Goal: Information Seeking & Learning: Understand process/instructions

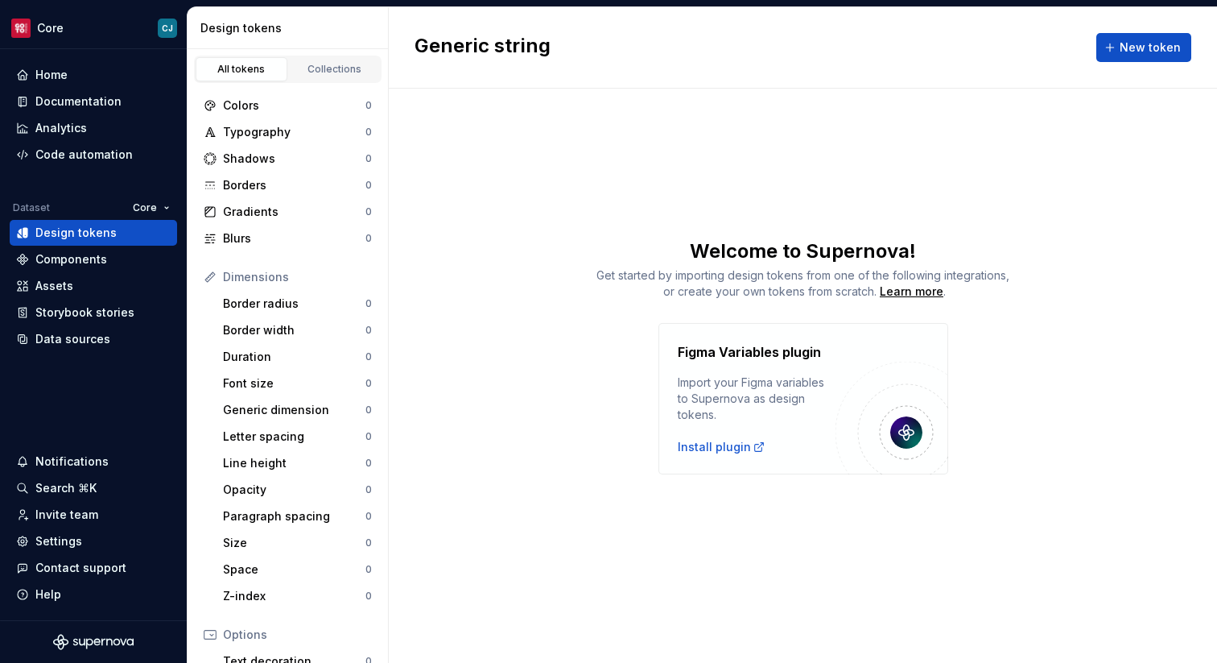
scroll to position [219, 0]
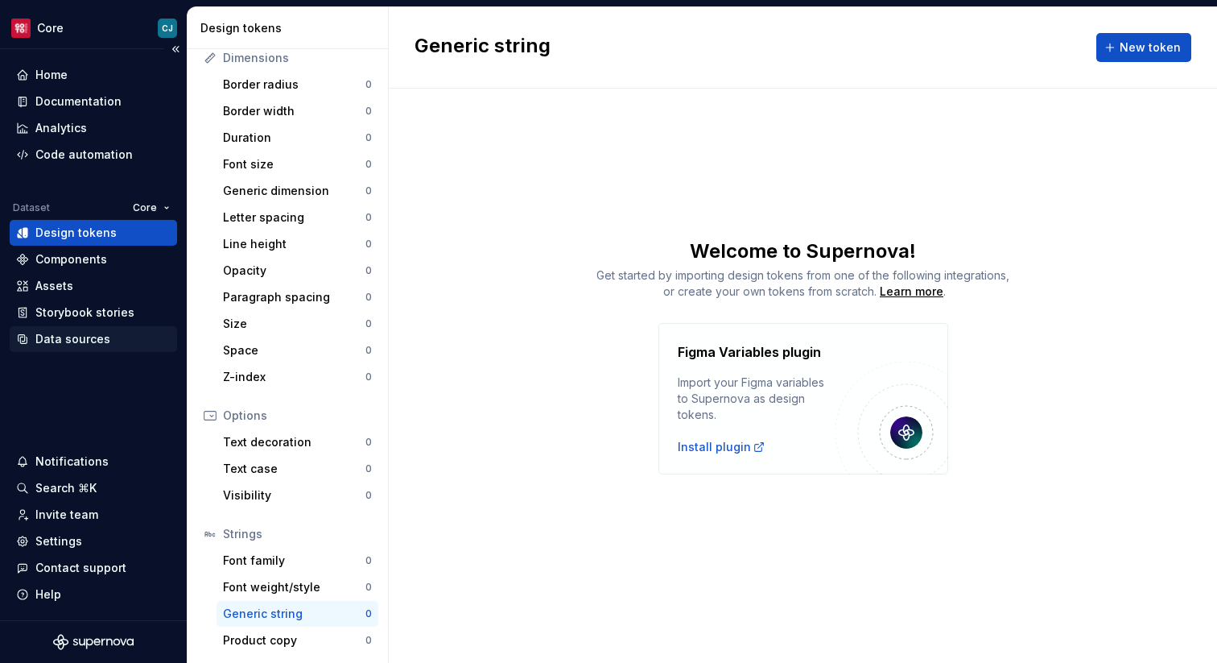
click at [89, 335] on div "Data sources" at bounding box center [72, 339] width 75 height 16
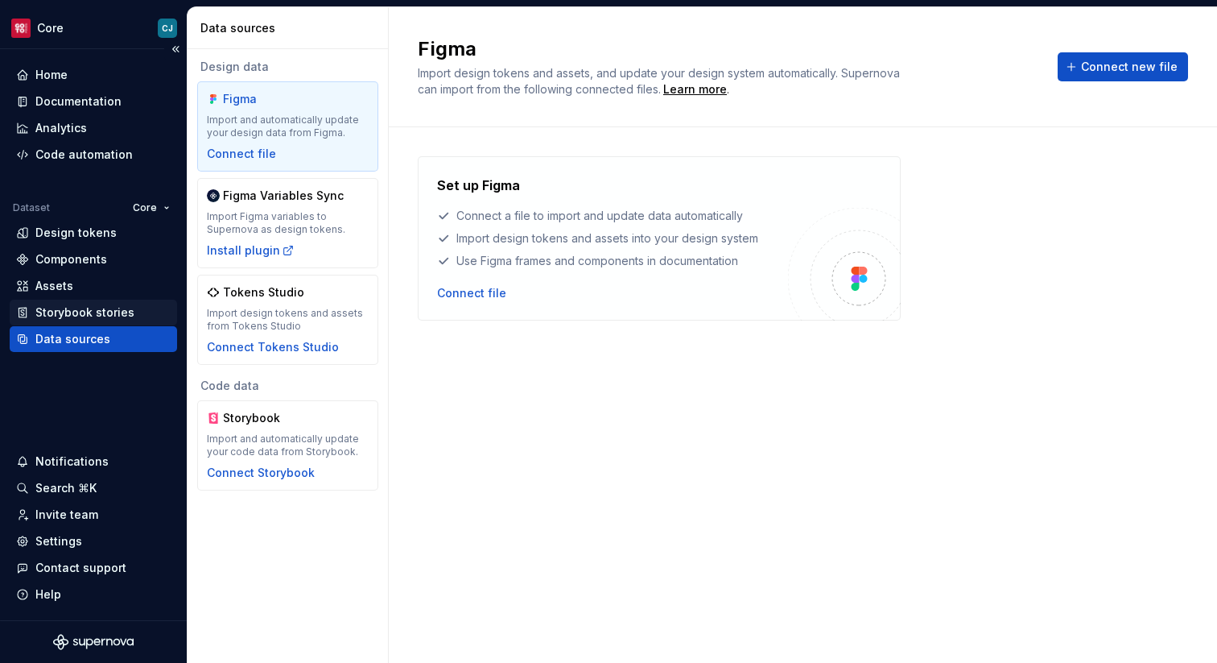
click at [106, 318] on div "Storybook stories" at bounding box center [84, 312] width 99 height 16
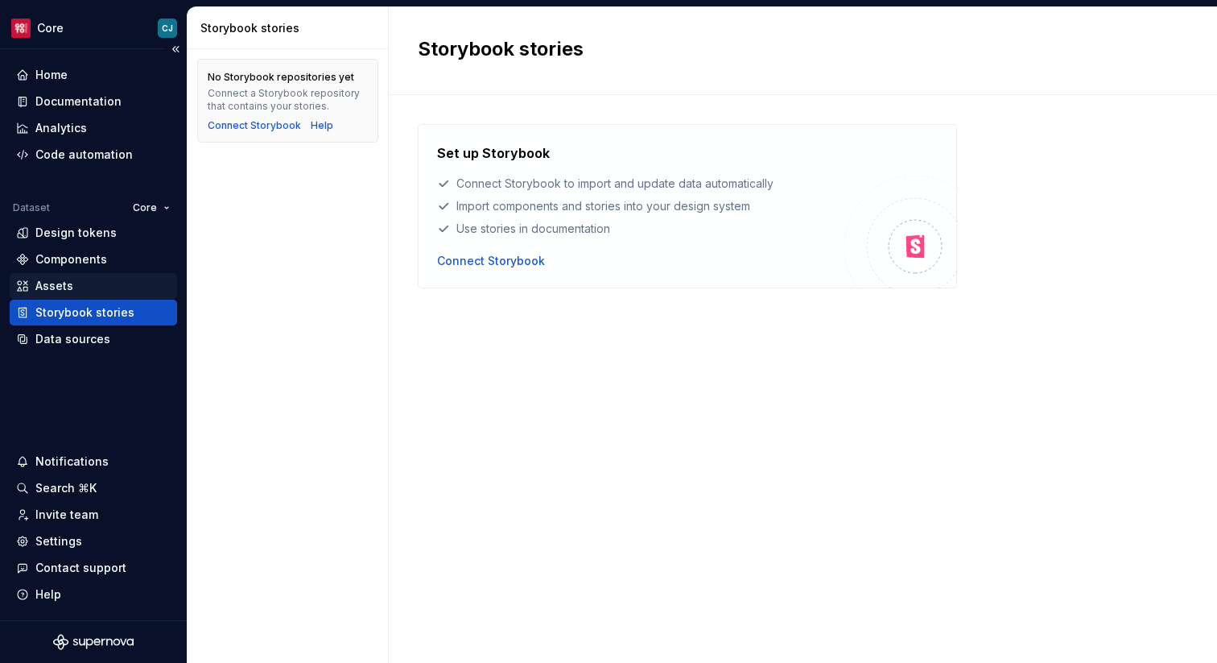
click at [100, 288] on div "Assets" at bounding box center [93, 286] width 155 height 16
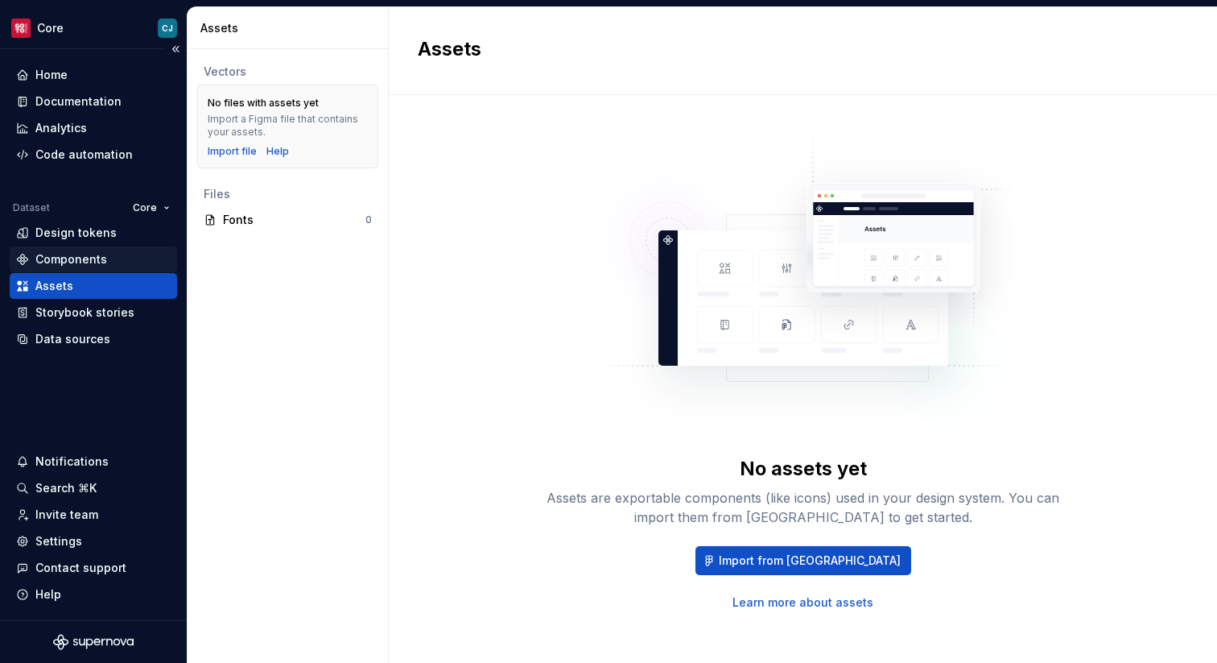
click at [118, 262] on div "Components" at bounding box center [93, 259] width 155 height 16
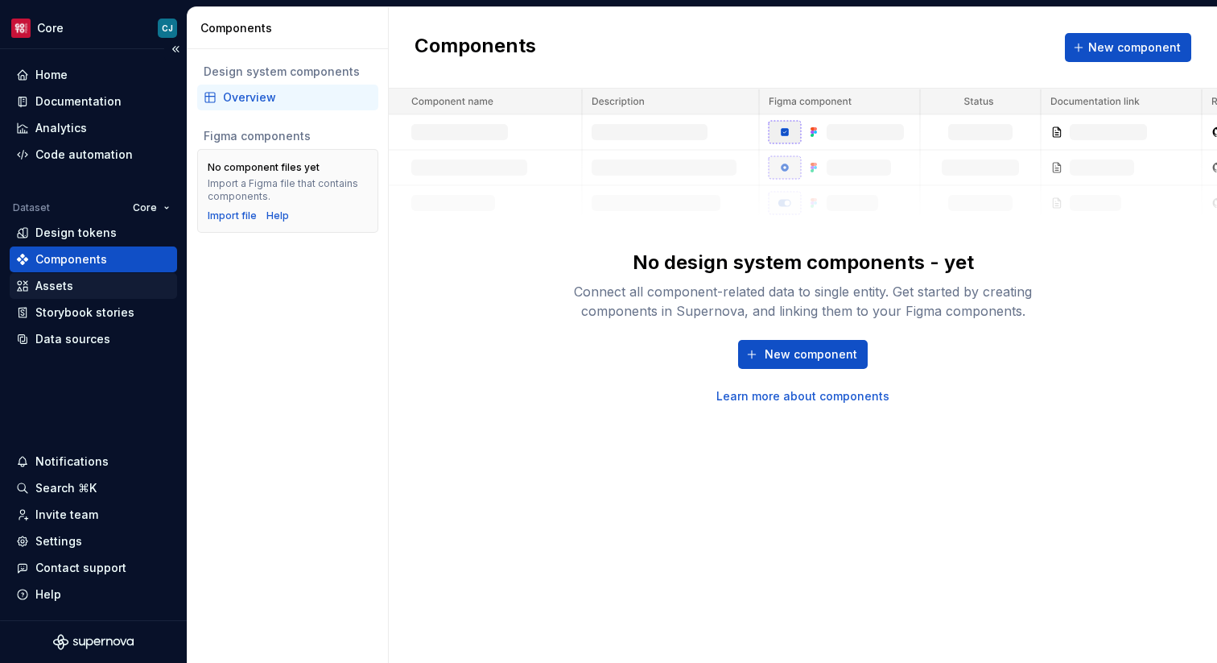
click at [114, 285] on div "Assets" at bounding box center [93, 286] width 155 height 16
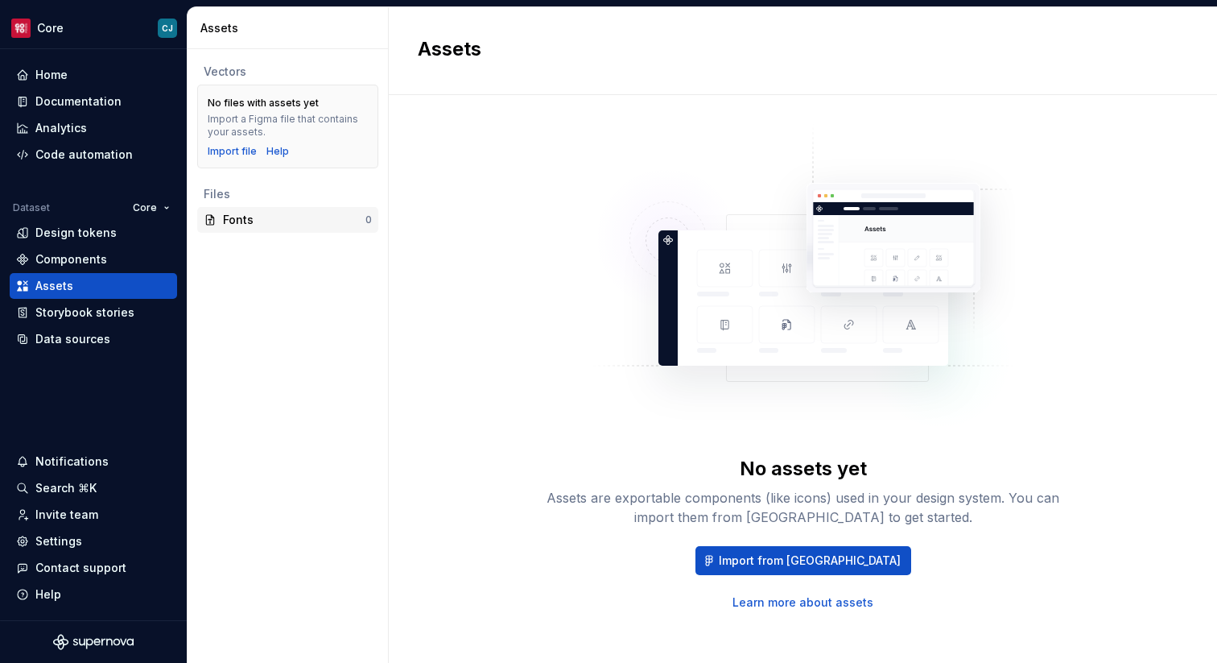
click at [317, 218] on div "Fonts" at bounding box center [294, 220] width 143 height 16
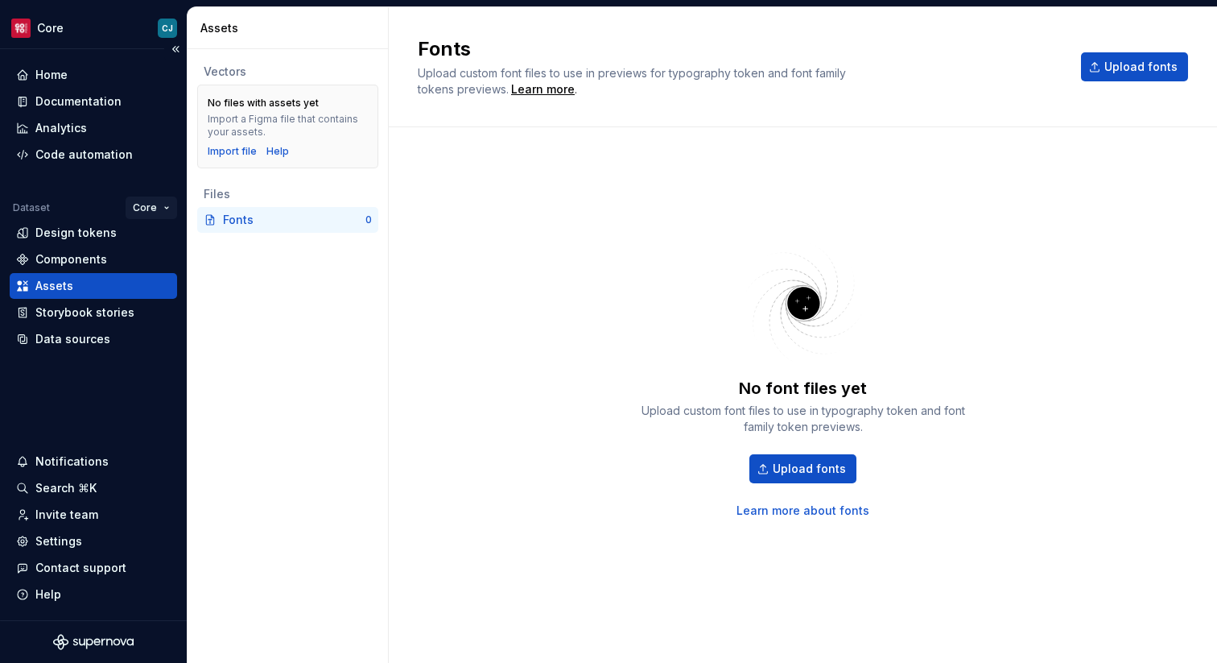
click at [170, 204] on html "Core CJ Home Documentation Analytics Code automation Dataset Core Design tokens…" at bounding box center [608, 331] width 1217 height 663
click at [69, 208] on div "Core" at bounding box center [116, 207] width 122 height 23
click at [137, 213] on html "Core CJ Home Documentation Analytics Code automation Dataset Core Design tokens…" at bounding box center [608, 331] width 1217 height 663
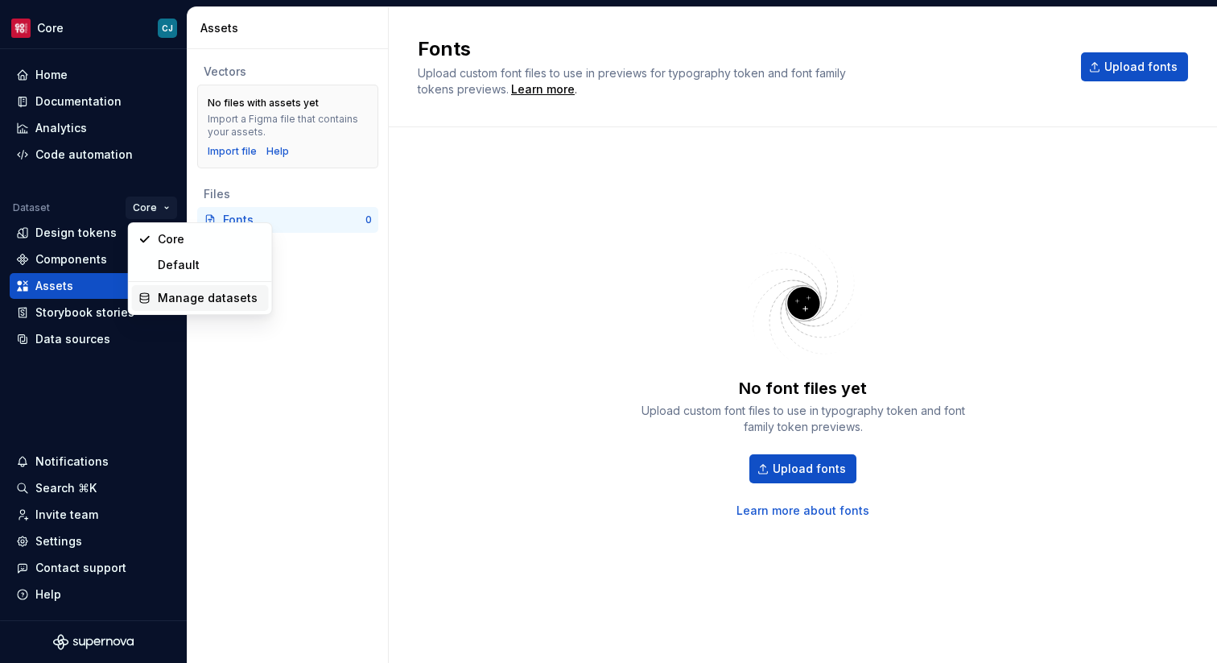
click at [186, 303] on div "Manage datasets" at bounding box center [210, 298] width 105 height 16
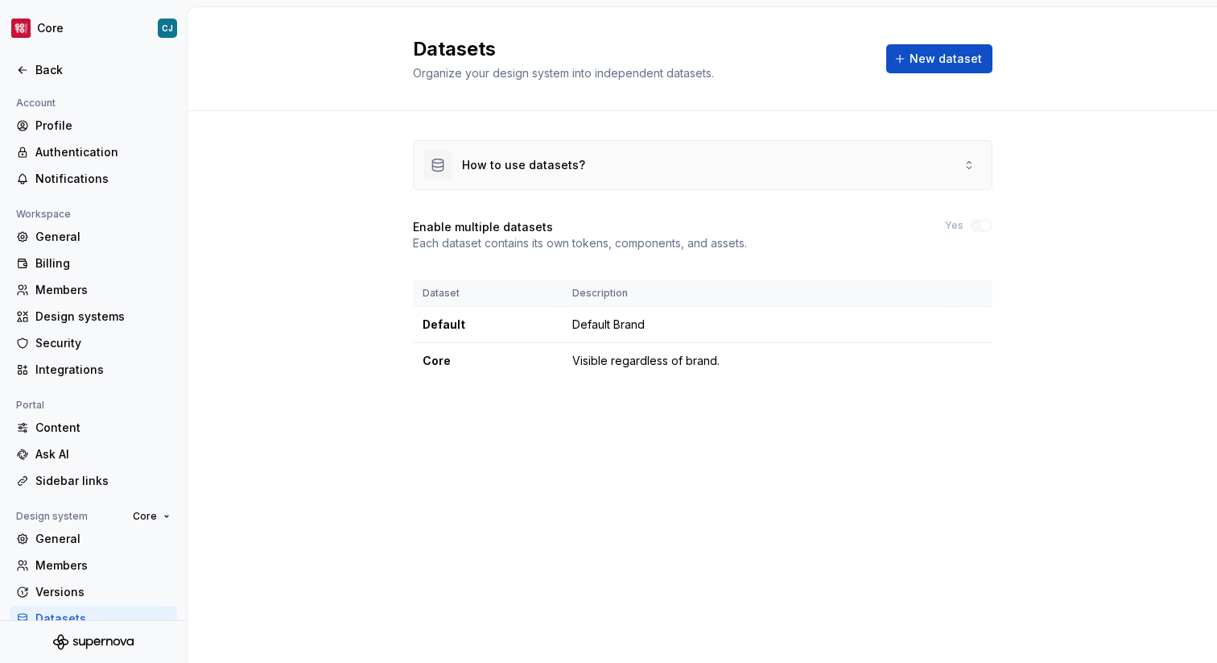
click at [666, 186] on div "How to use datasets?" at bounding box center [703, 165] width 578 height 48
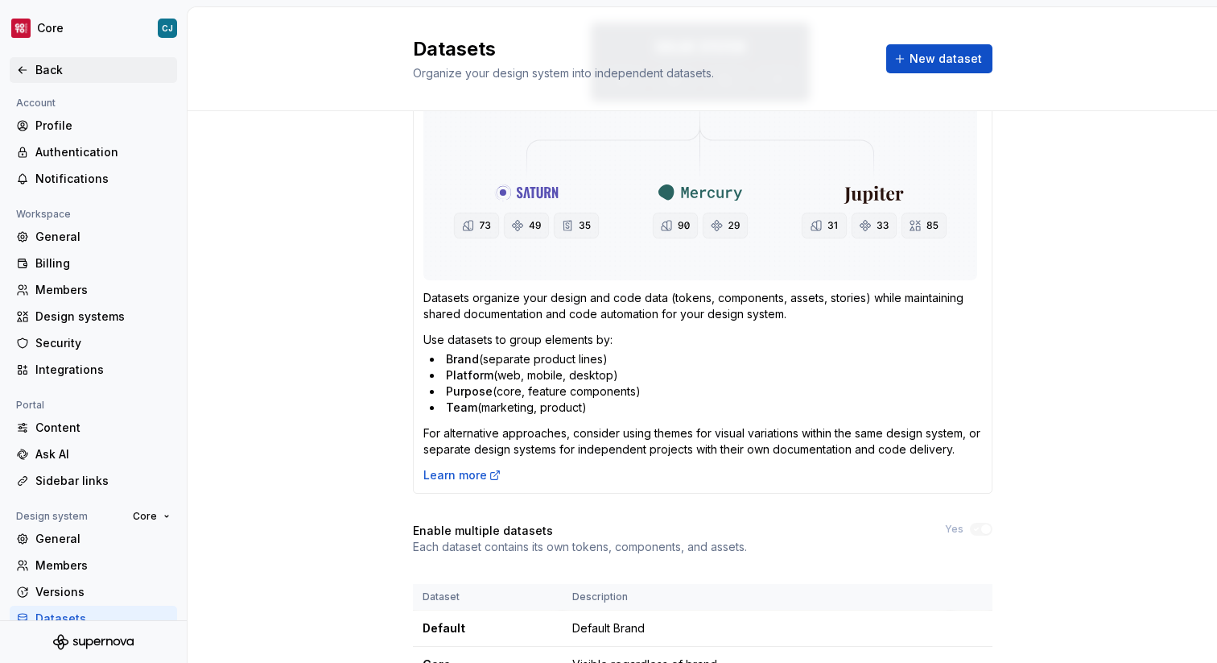
click at [24, 67] on icon at bounding box center [22, 70] width 13 height 13
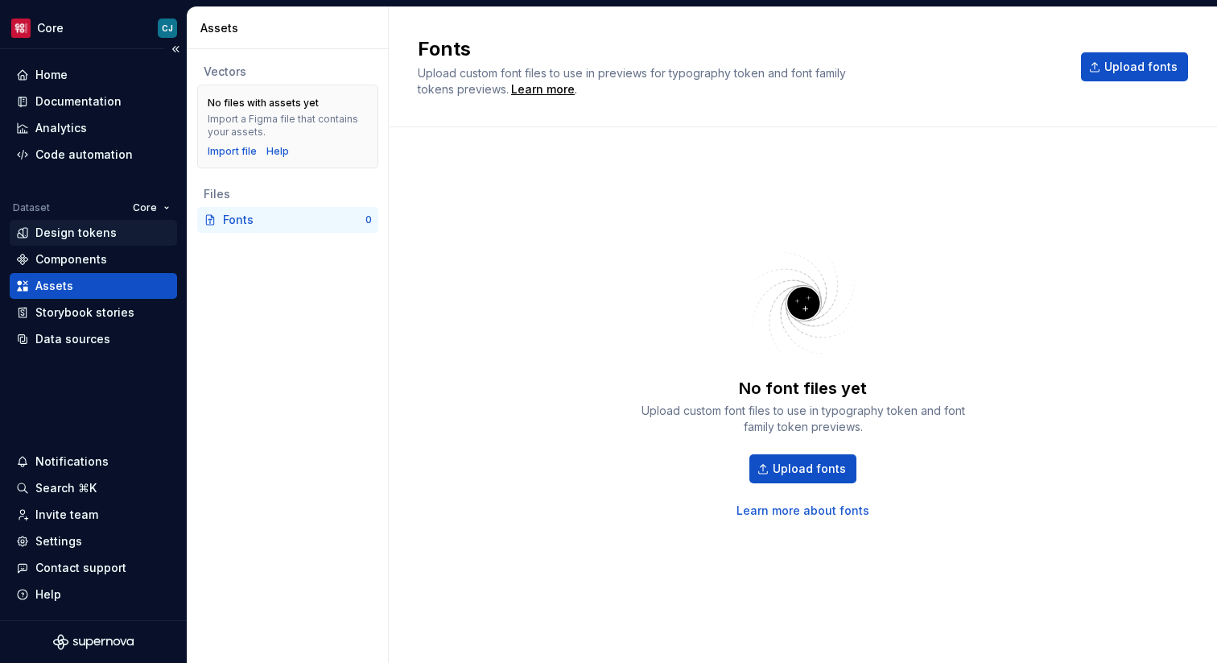
click at [101, 236] on div "Design tokens" at bounding box center [75, 233] width 81 height 16
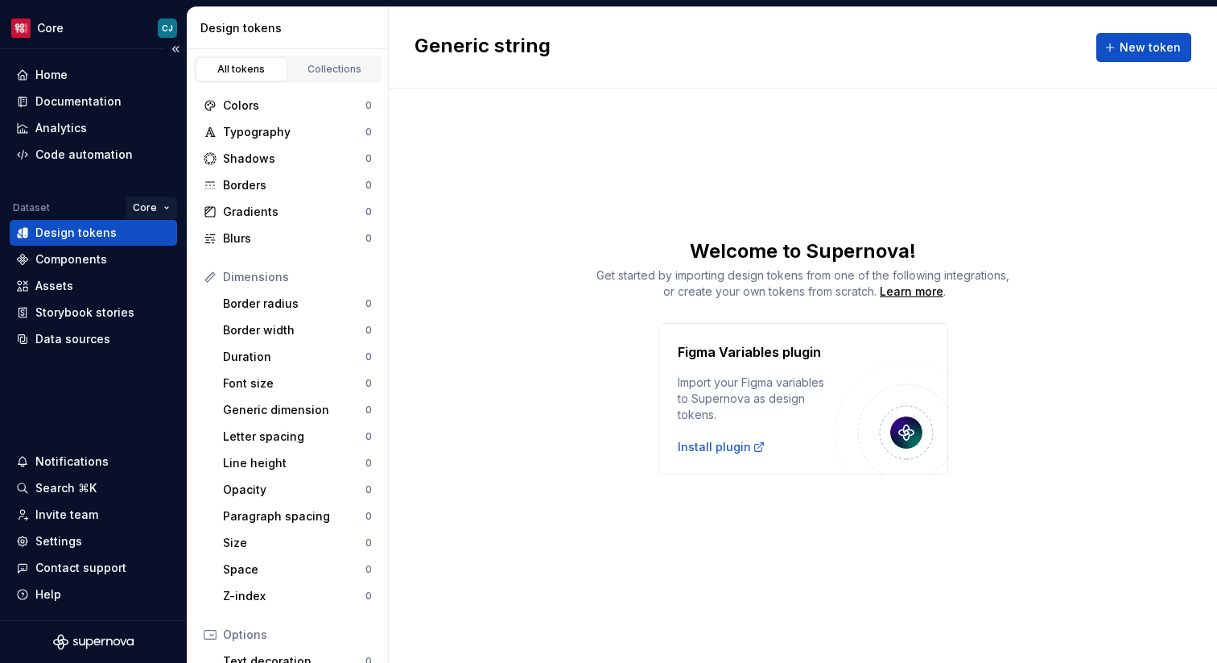
click at [134, 206] on html "Core CJ Home Documentation Analytics Code automation Dataset Core Design tokens…" at bounding box center [608, 331] width 1217 height 663
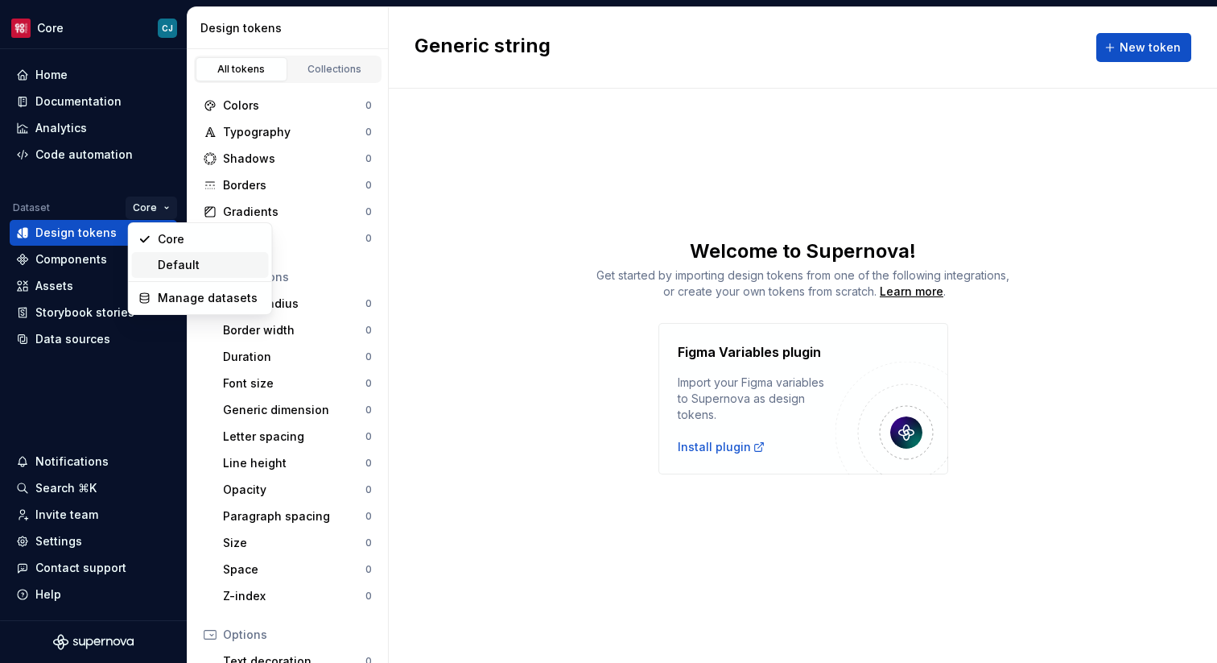
click at [159, 261] on div "Default" at bounding box center [210, 265] width 105 height 16
click at [159, 204] on html "Core CJ Home Documentation Analytics Code automation Dataset Default Design tok…" at bounding box center [608, 331] width 1217 height 663
click at [168, 236] on div "Core" at bounding box center [199, 239] width 105 height 16
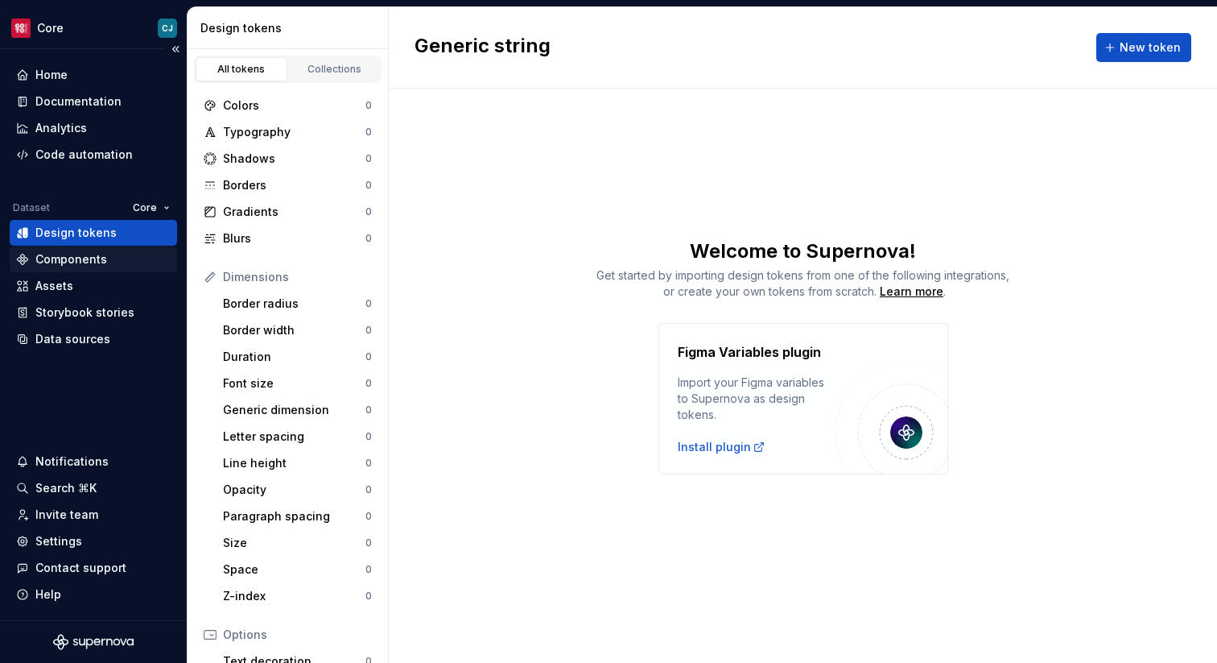
click at [147, 253] on div "Components" at bounding box center [93, 259] width 155 height 16
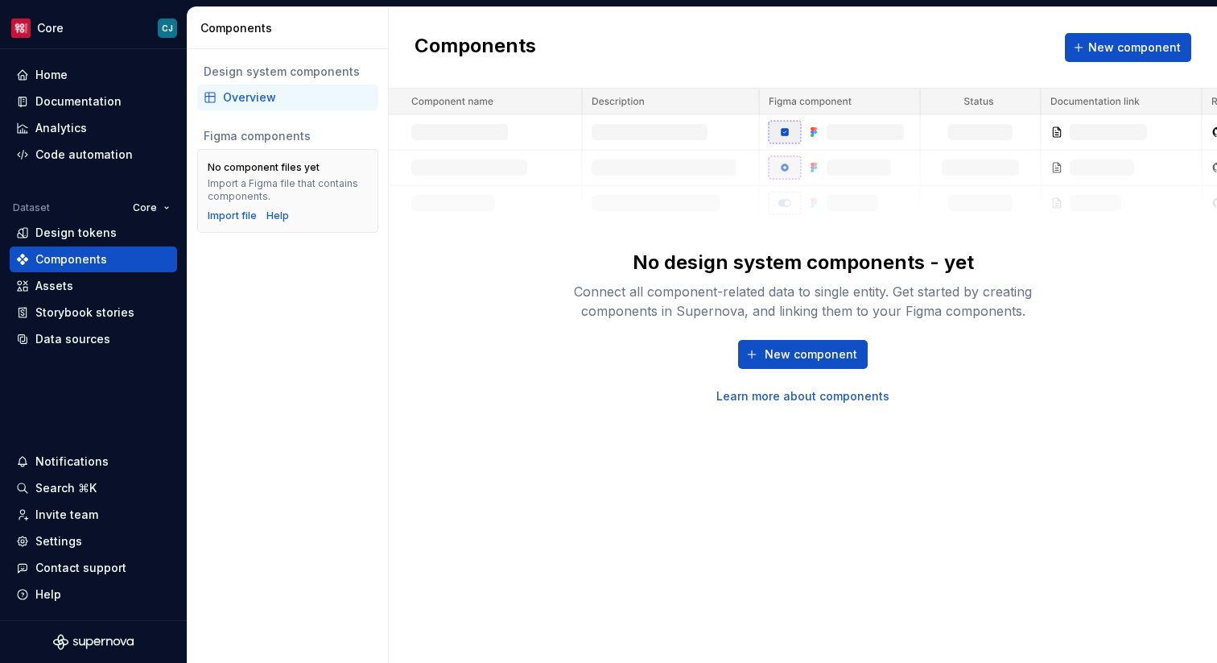
click at [234, 105] on div "Overview" at bounding box center [297, 97] width 149 height 16
click at [760, 341] on button "New component" at bounding box center [803, 354] width 130 height 29
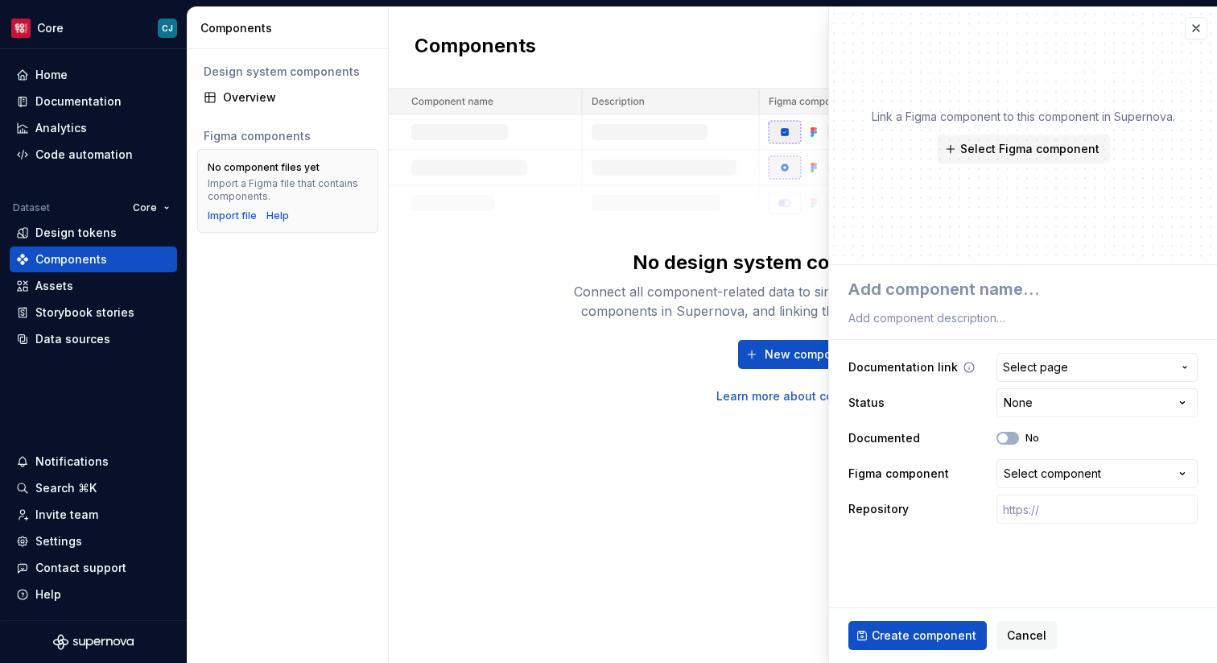
click at [1048, 374] on span "Select page" at bounding box center [1035, 367] width 65 height 16
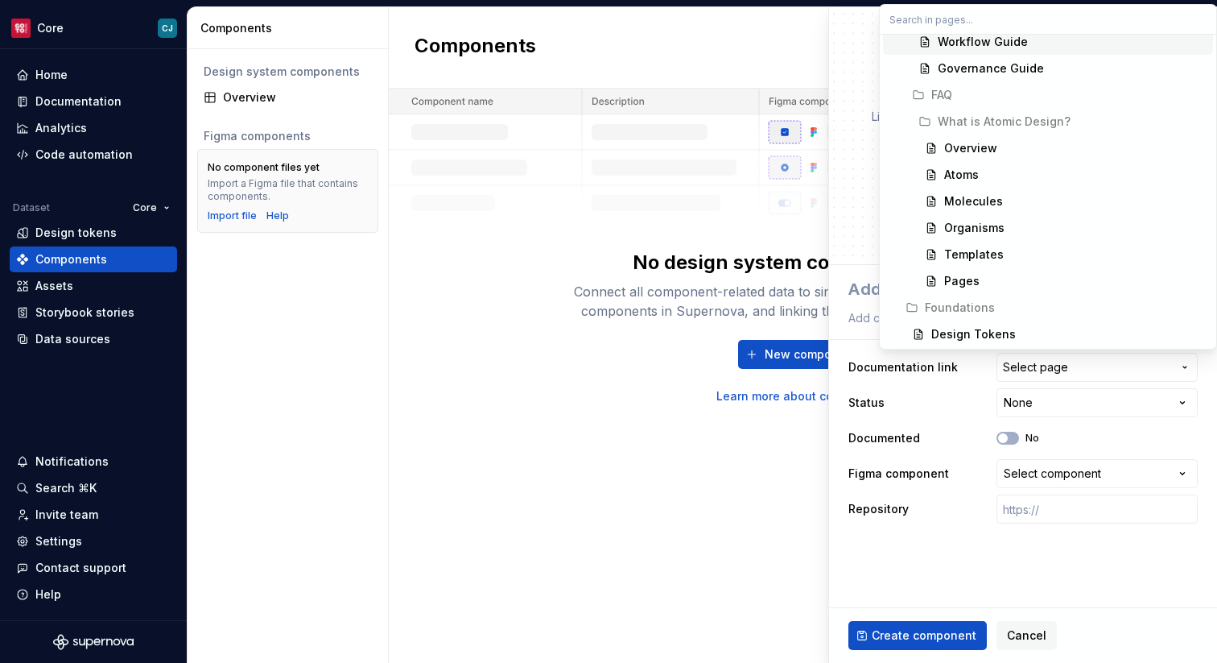
scroll to position [258, 0]
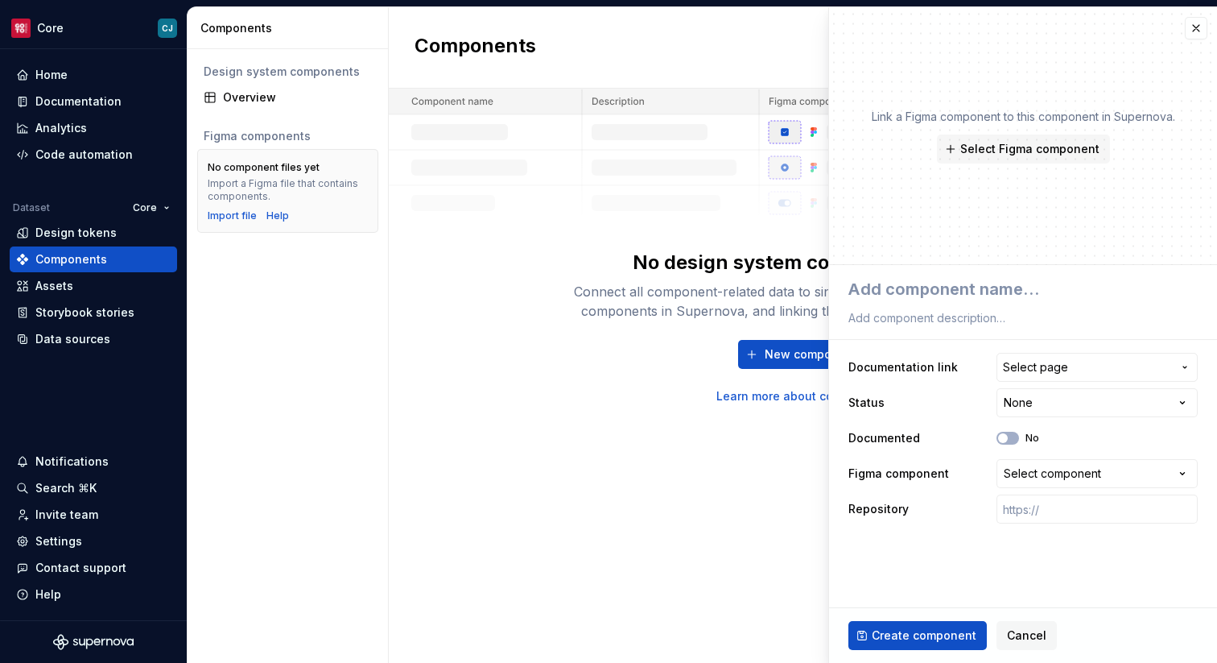
click at [953, 422] on html "**********" at bounding box center [608, 331] width 1217 height 663
click at [1040, 360] on span "Select page" at bounding box center [1035, 367] width 65 height 16
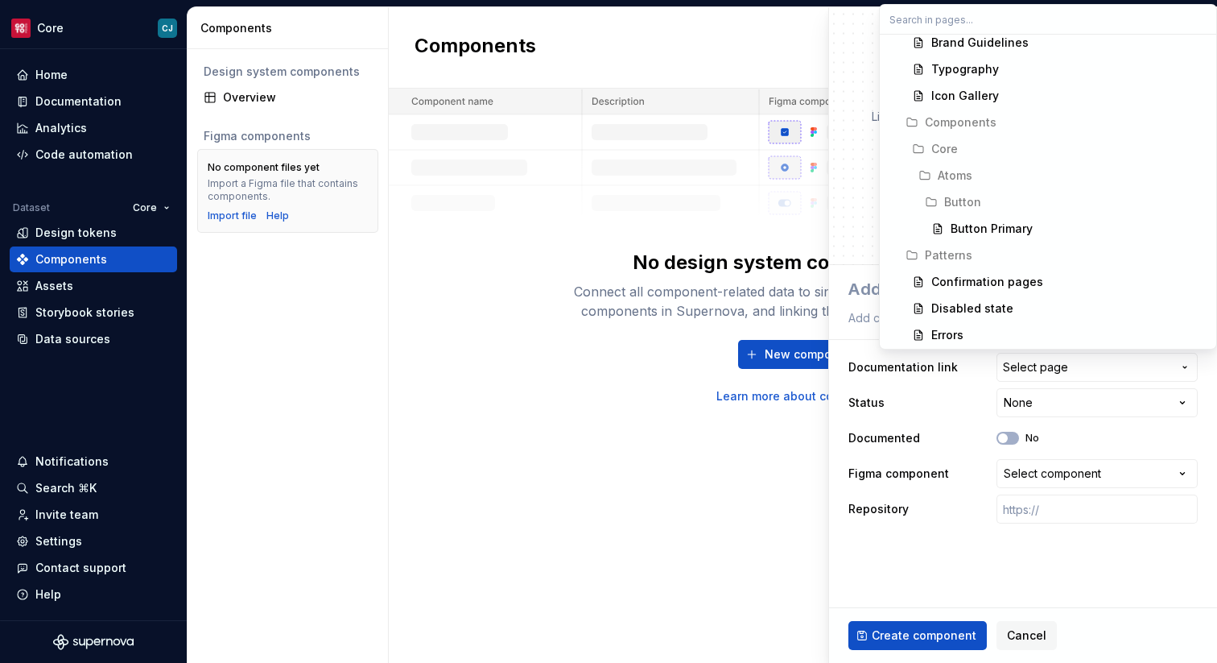
scroll to position [649, 0]
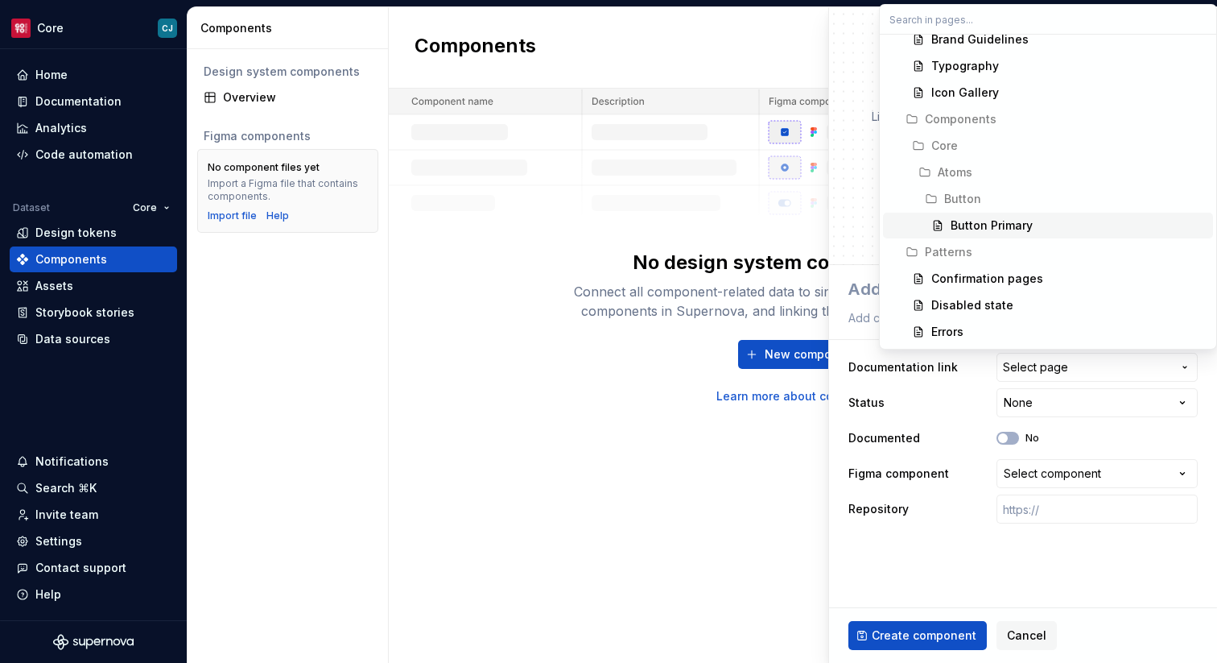
click at [972, 225] on div "Button Primary" at bounding box center [992, 225] width 82 height 16
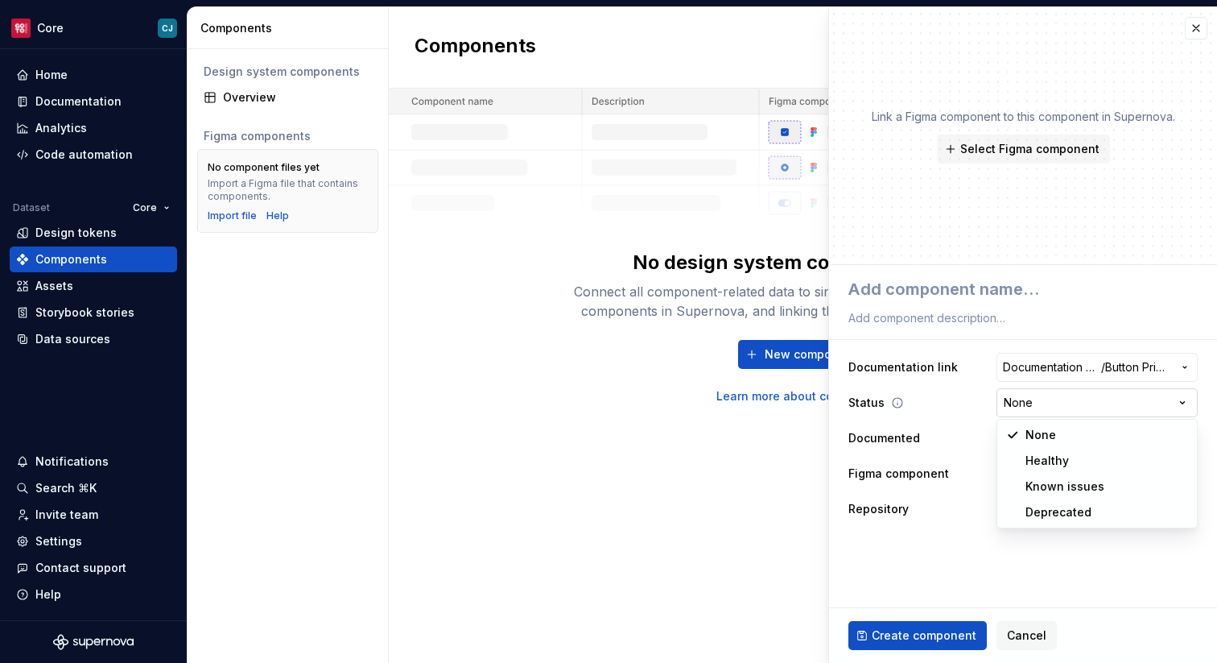
click at [1033, 399] on html "**********" at bounding box center [608, 331] width 1217 height 663
click at [975, 466] on html "**********" at bounding box center [608, 331] width 1217 height 663
click at [930, 439] on icon at bounding box center [932, 438] width 13 height 13
click at [927, 432] on icon at bounding box center [932, 438] width 13 height 13
click at [927, 438] on icon at bounding box center [932, 438] width 13 height 13
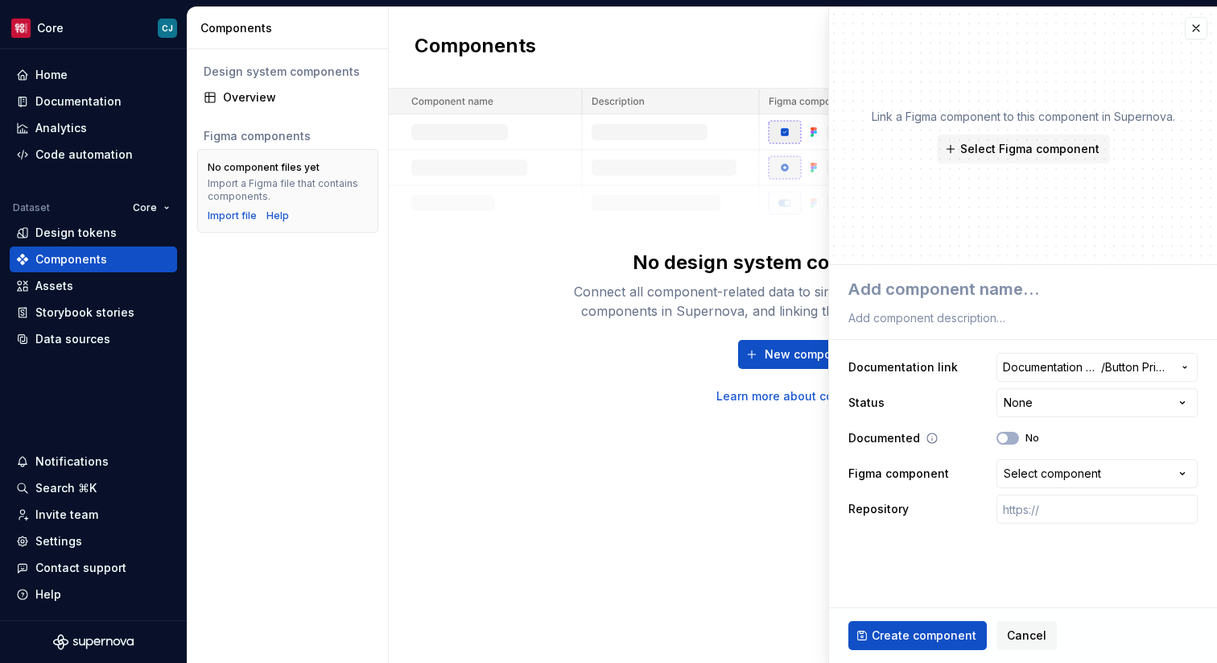
click at [927, 438] on icon at bounding box center [932, 438] width 13 height 13
click at [1011, 438] on button "No" at bounding box center [1008, 438] width 23 height 13
click at [928, 437] on icon at bounding box center [932, 438] width 13 height 13
click at [1015, 438] on span "button" at bounding box center [1013, 438] width 10 height 10
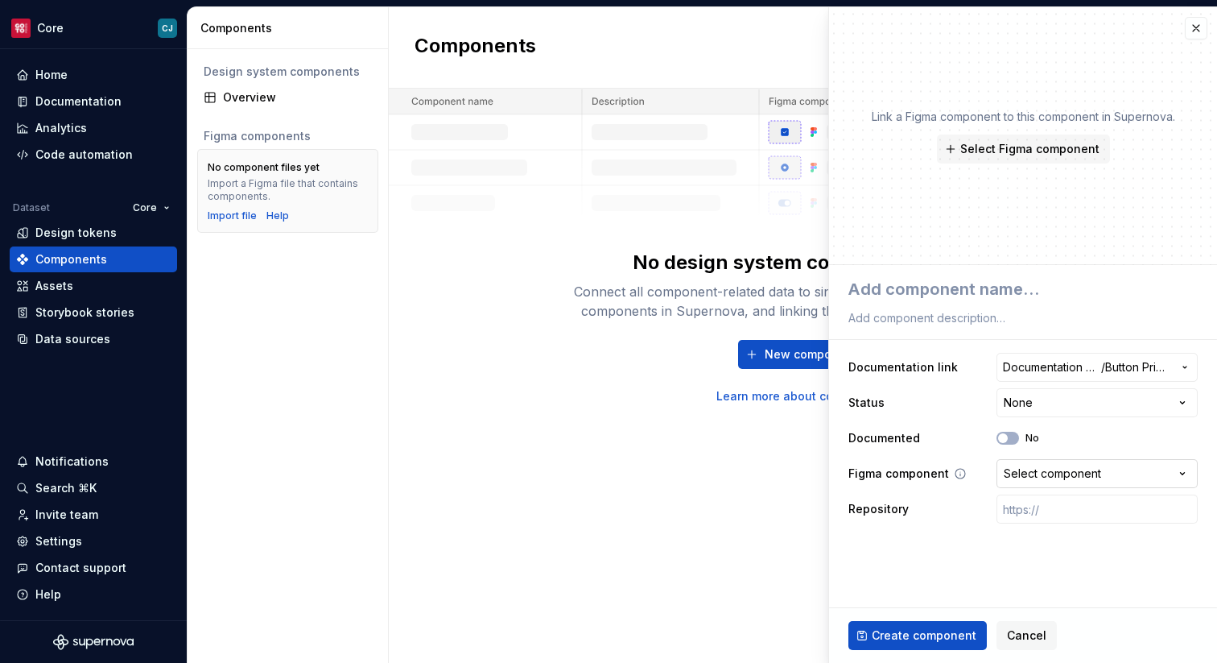
click at [1020, 470] on div "Select component" at bounding box center [1052, 473] width 97 height 16
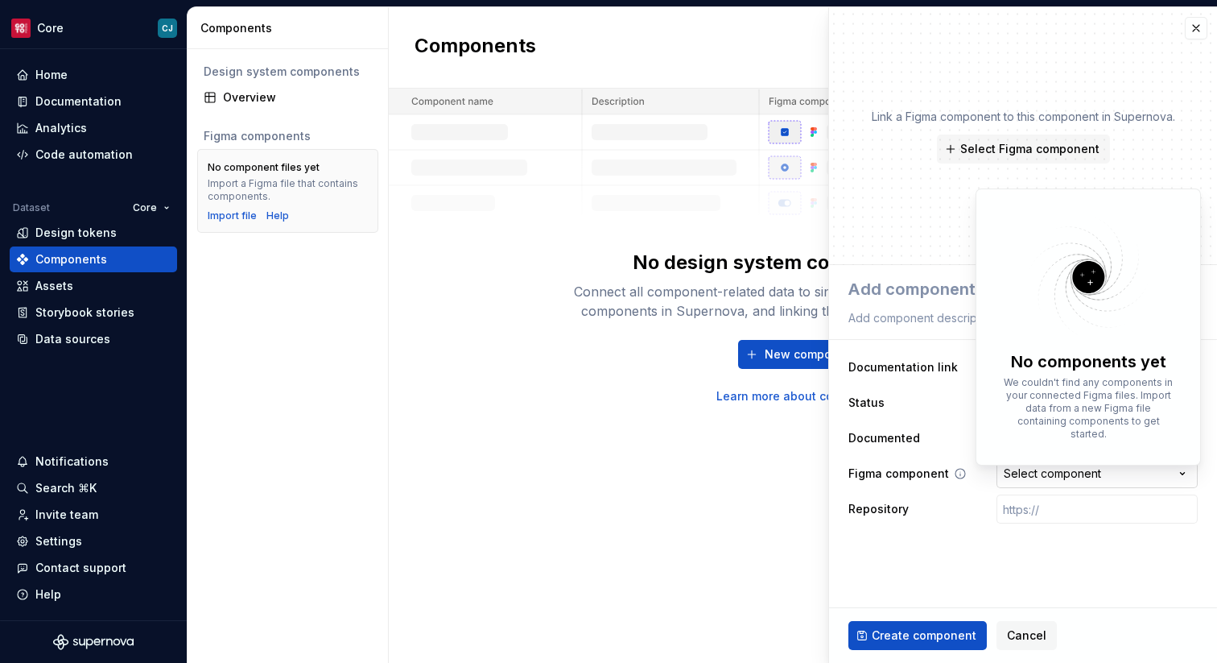
click at [1020, 470] on html "**********" at bounding box center [608, 331] width 1217 height 663
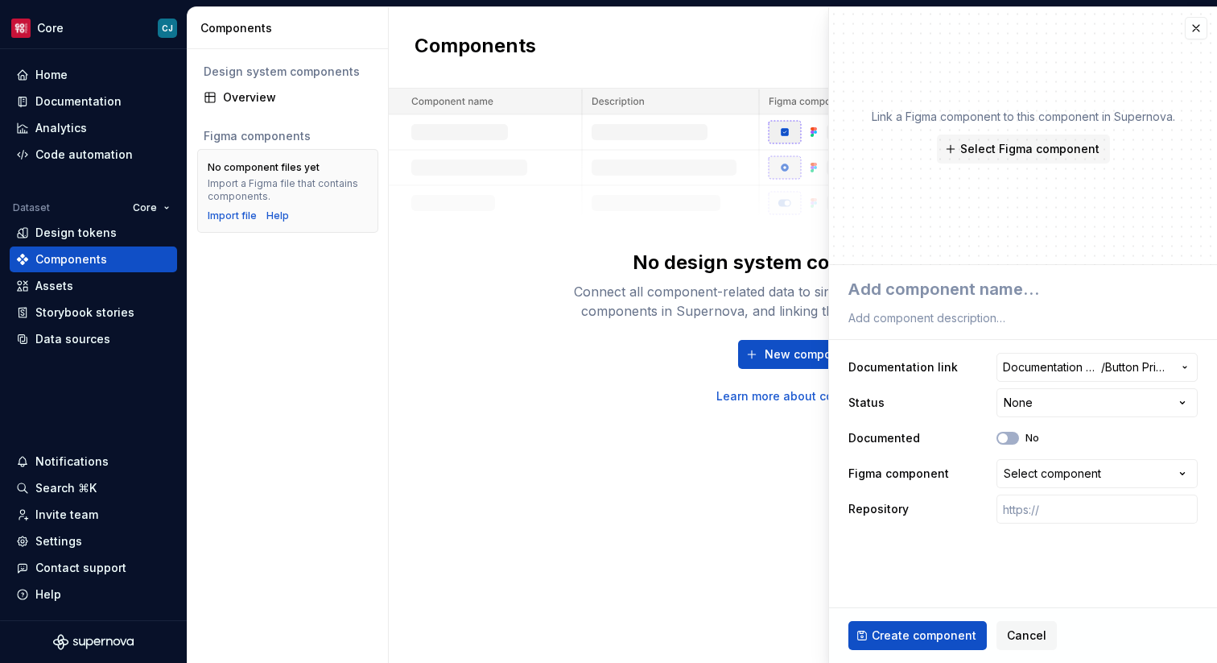
click at [596, 393] on div "New component Learn more about components" at bounding box center [803, 372] width 515 height 64
click at [1198, 28] on button "button" at bounding box center [1196, 28] width 23 height 23
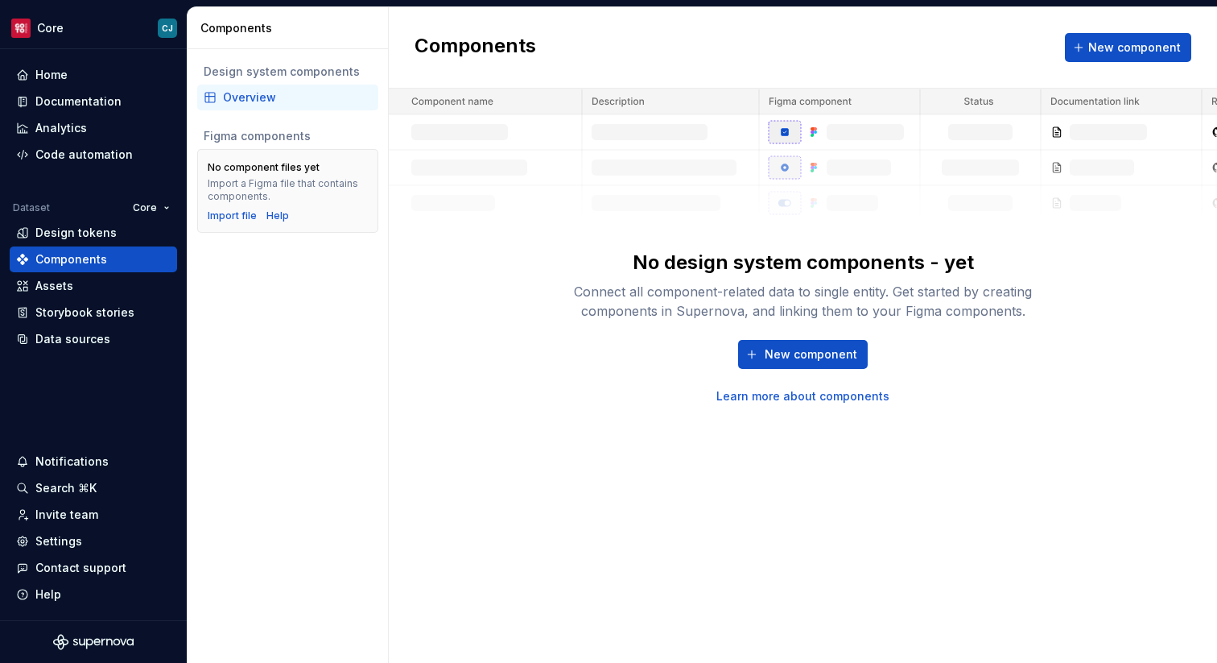
click at [777, 409] on div "Components New component No design system components - yet Connect all componen…" at bounding box center [803, 334] width 829 height 655
click at [775, 401] on link "Learn more about components" at bounding box center [803, 396] width 173 height 16
click at [104, 285] on div "Assets" at bounding box center [93, 286] width 155 height 16
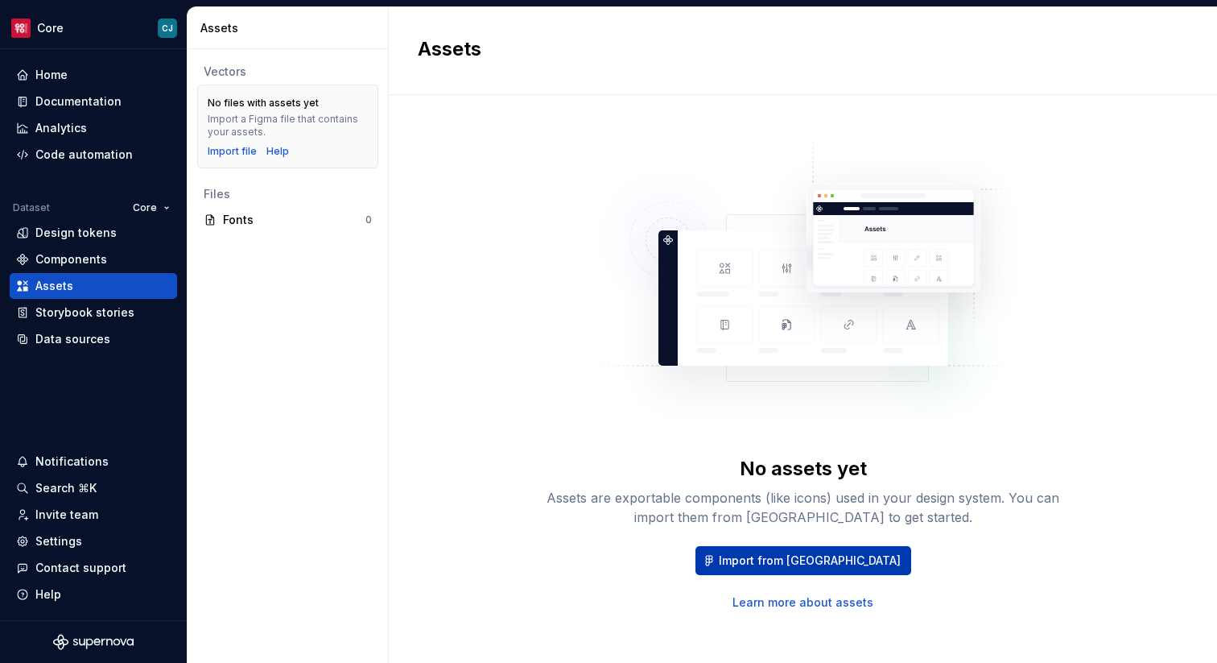
click at [764, 552] on span "Import from [GEOGRAPHIC_DATA]" at bounding box center [810, 560] width 182 height 16
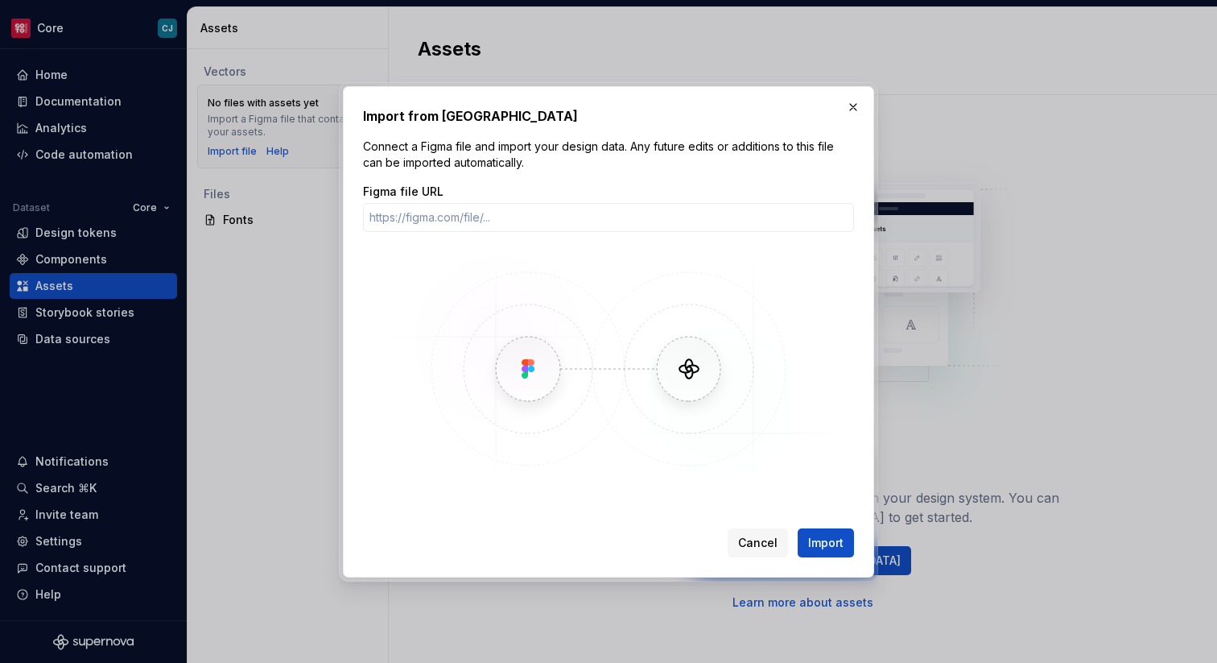
click at [540, 382] on img at bounding box center [608, 369] width 467 height 242
click at [680, 385] on img at bounding box center [608, 369] width 467 height 242
click at [756, 535] on span "Cancel" at bounding box center [757, 543] width 39 height 16
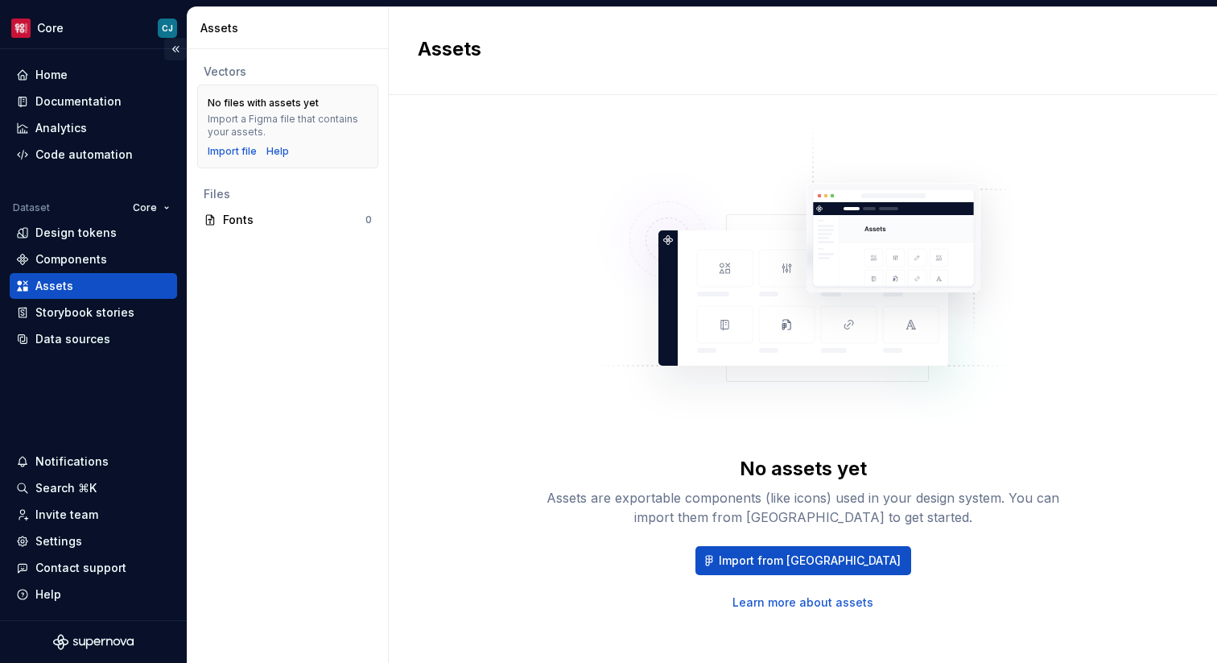
click at [167, 48] on button "Collapse sidebar" at bounding box center [175, 49] width 23 height 23
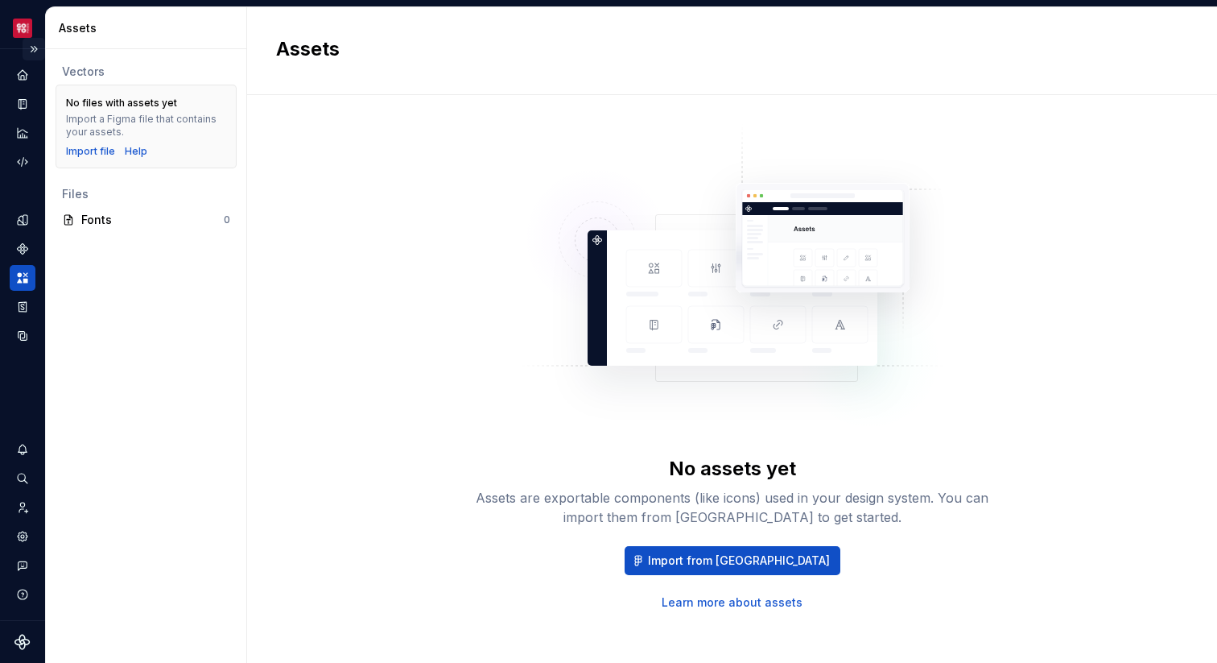
click at [38, 53] on button "Expand sidebar" at bounding box center [34, 49] width 23 height 23
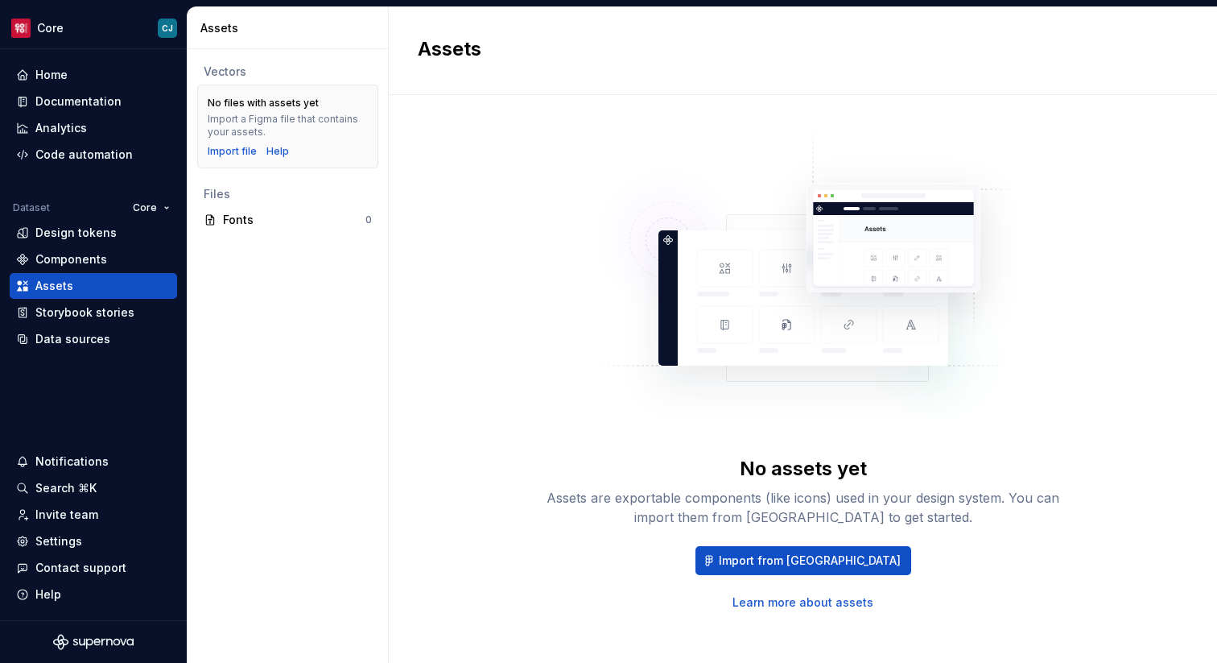
drag, startPoint x: 829, startPoint y: 562, endPoint x: 839, endPoint y: 497, distance: 66.1
click at [839, 497] on div "No assets yet Assets are exportable components (like icons) used in your design…" at bounding box center [803, 533] width 515 height 155
click at [234, 149] on div "Import file" at bounding box center [232, 151] width 49 height 13
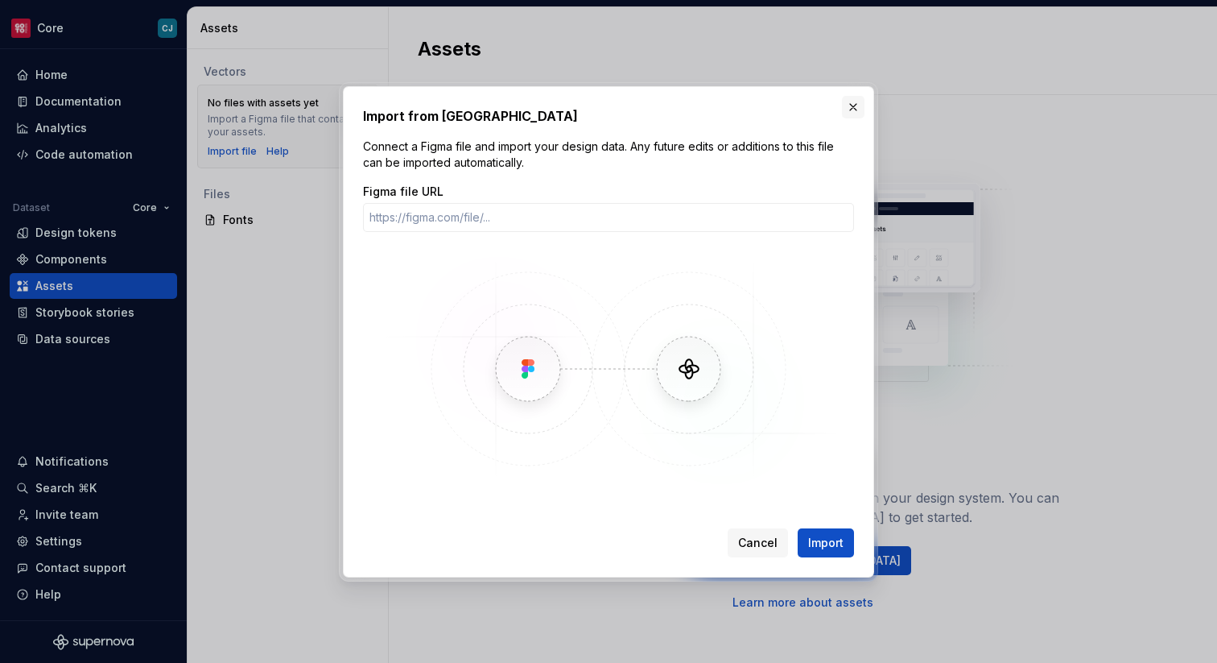
click at [852, 106] on button "button" at bounding box center [853, 107] width 23 height 23
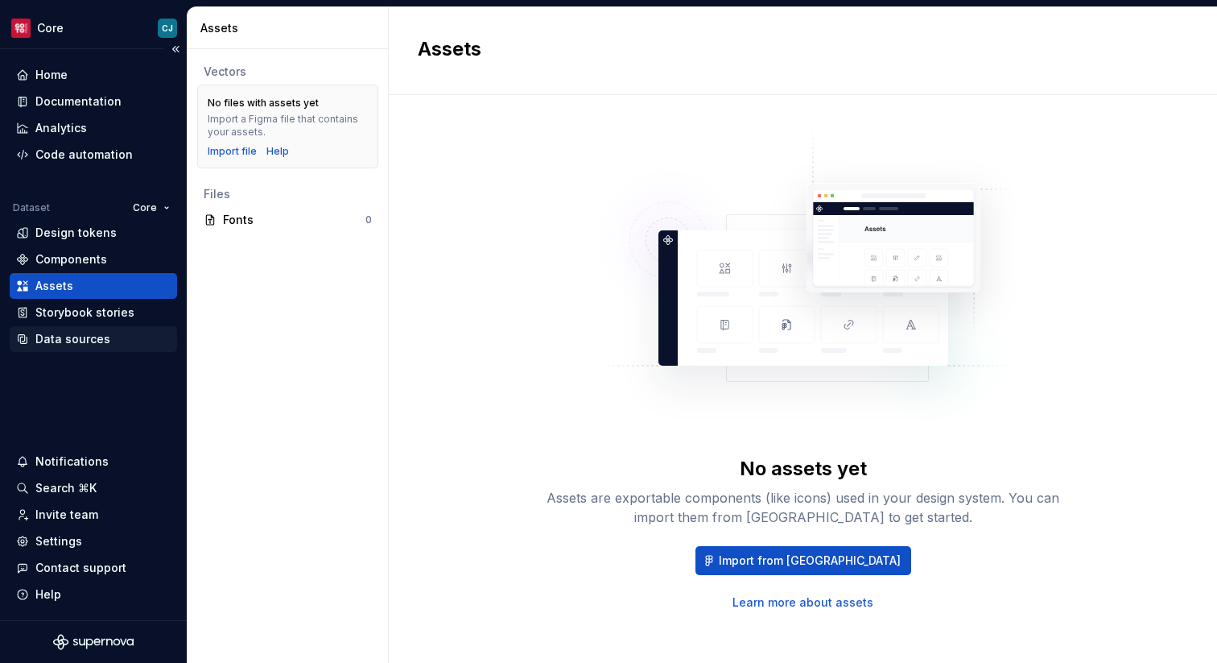
click at [86, 329] on div "Data sources" at bounding box center [93, 339] width 167 height 26
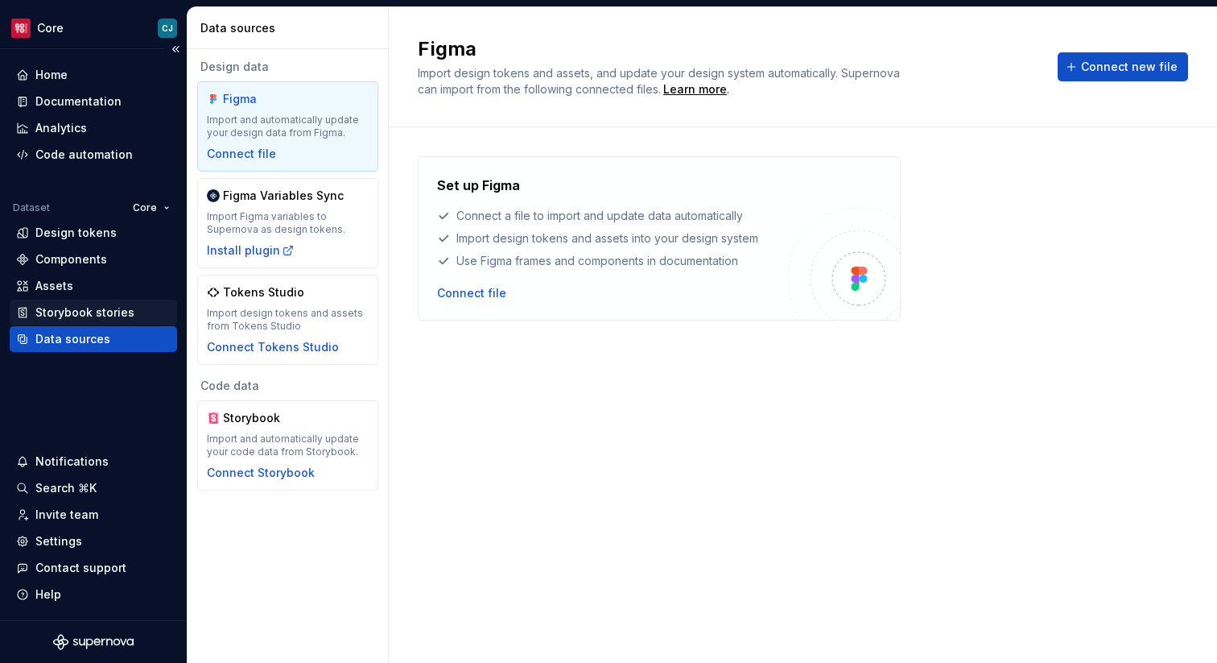
click at [90, 310] on div "Storybook stories" at bounding box center [84, 312] width 99 height 16
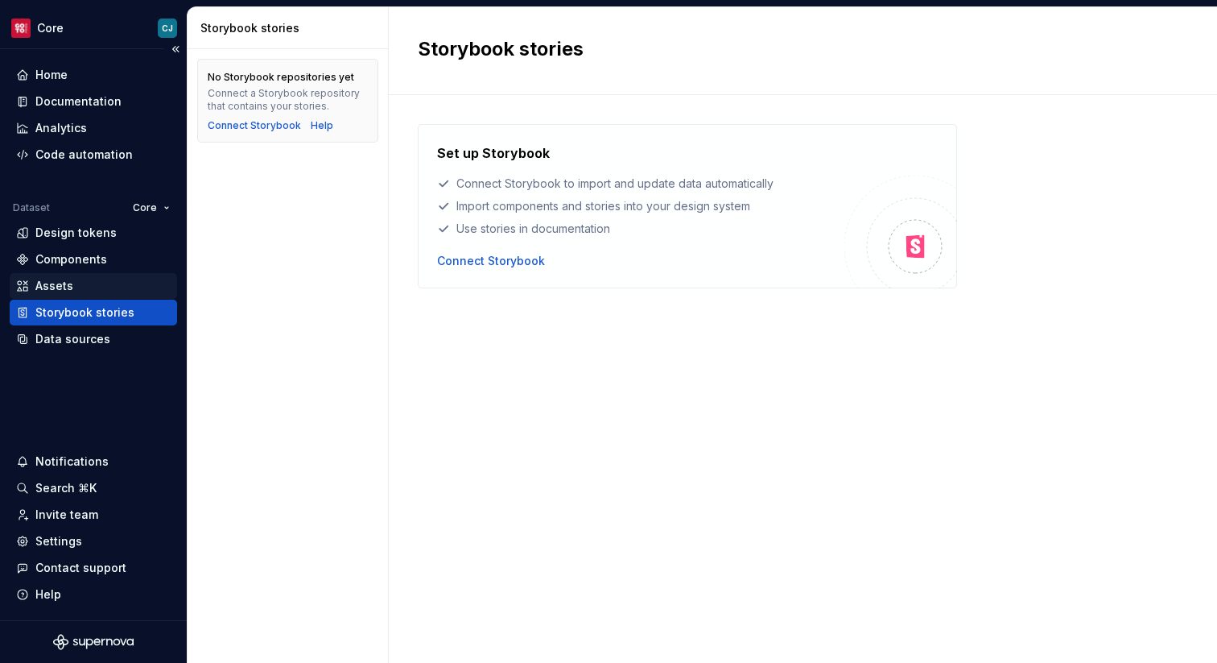
click at [85, 289] on div "Assets" at bounding box center [93, 286] width 155 height 16
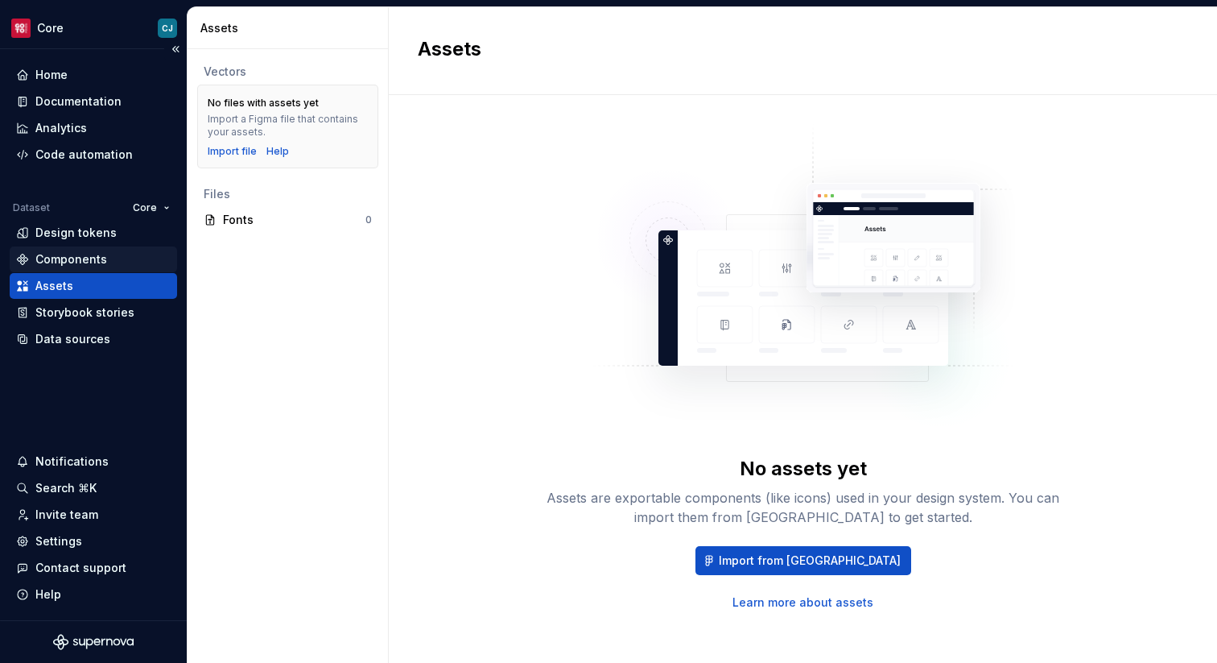
click at [81, 260] on div "Components" at bounding box center [71, 259] width 72 height 16
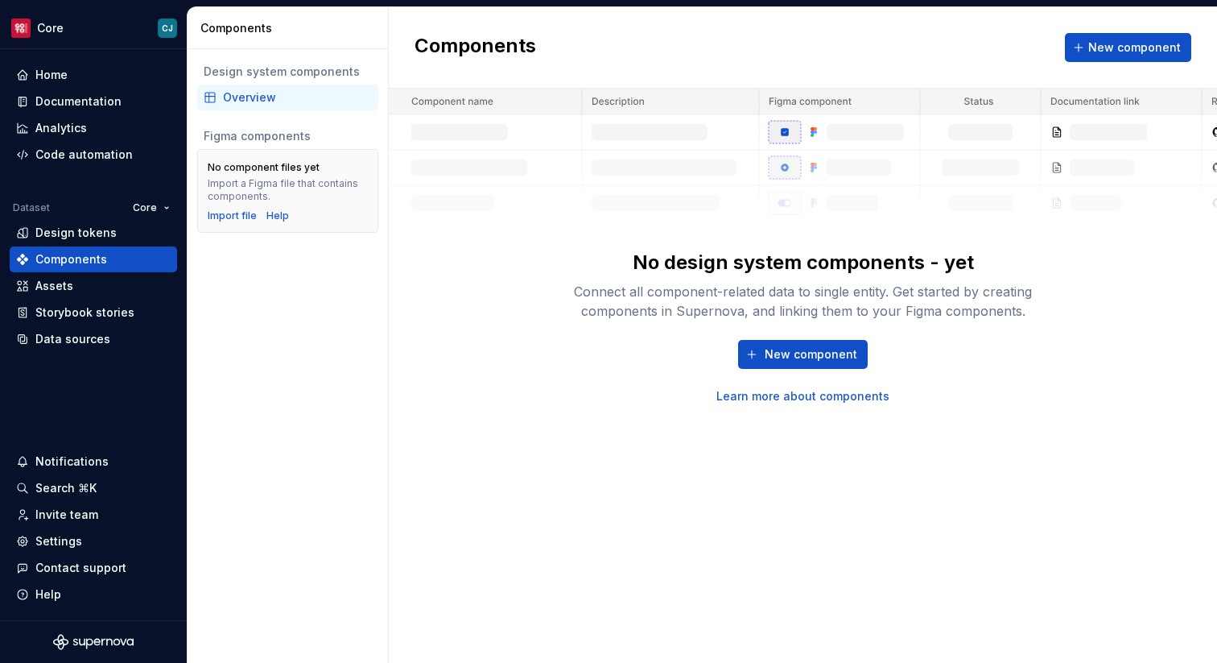
click at [761, 395] on link "Learn more about components" at bounding box center [803, 396] width 173 height 16
drag, startPoint x: 648, startPoint y: 291, endPoint x: 694, endPoint y: 287, distance: 46.0
click at [694, 287] on div "Connect all component-related data to single entity. Get started by creating co…" at bounding box center [803, 301] width 515 height 39
click at [307, 191] on div "Import a Figma file that contains components." at bounding box center [288, 190] width 160 height 26
click at [253, 101] on div "Overview" at bounding box center [297, 97] width 149 height 16
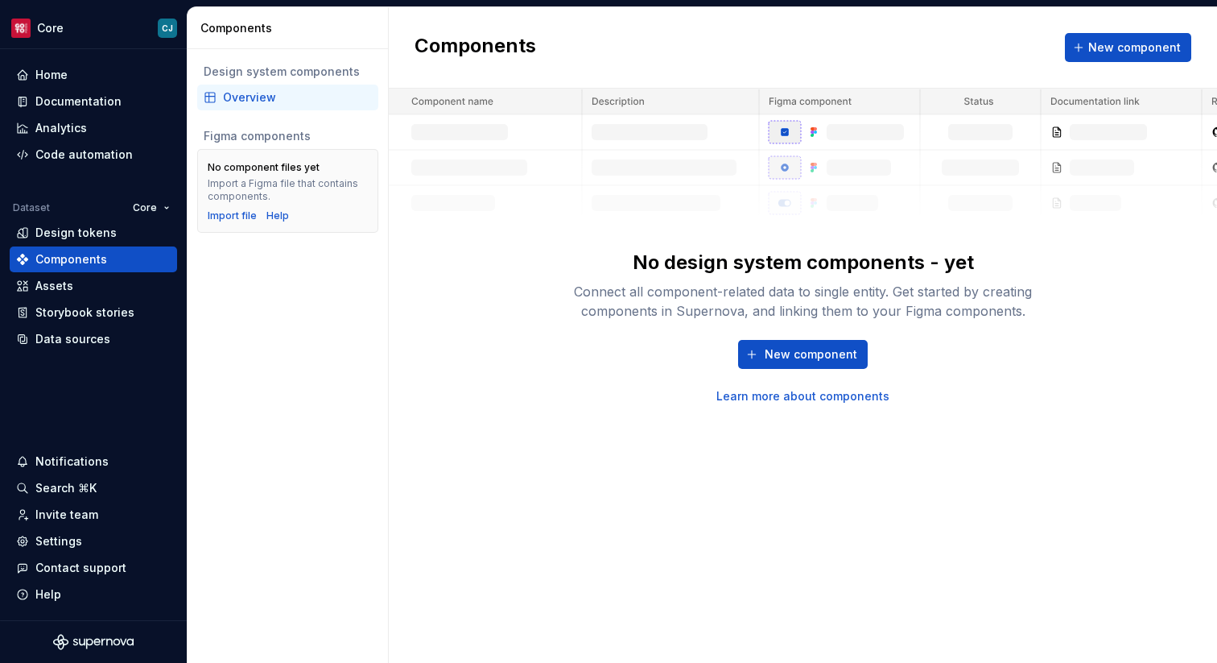
click at [283, 68] on div "Design system components" at bounding box center [288, 72] width 168 height 16
click at [270, 160] on div "No component files yet Import a Figma file that contains components. Import fil…" at bounding box center [288, 190] width 160 height 63
click at [440, 241] on div "No design system components - yet Connect all component-related data to single …" at bounding box center [803, 247] width 829 height 316
click at [303, 135] on div "Figma components" at bounding box center [288, 136] width 168 height 16
click at [763, 356] on button "New component" at bounding box center [803, 354] width 130 height 29
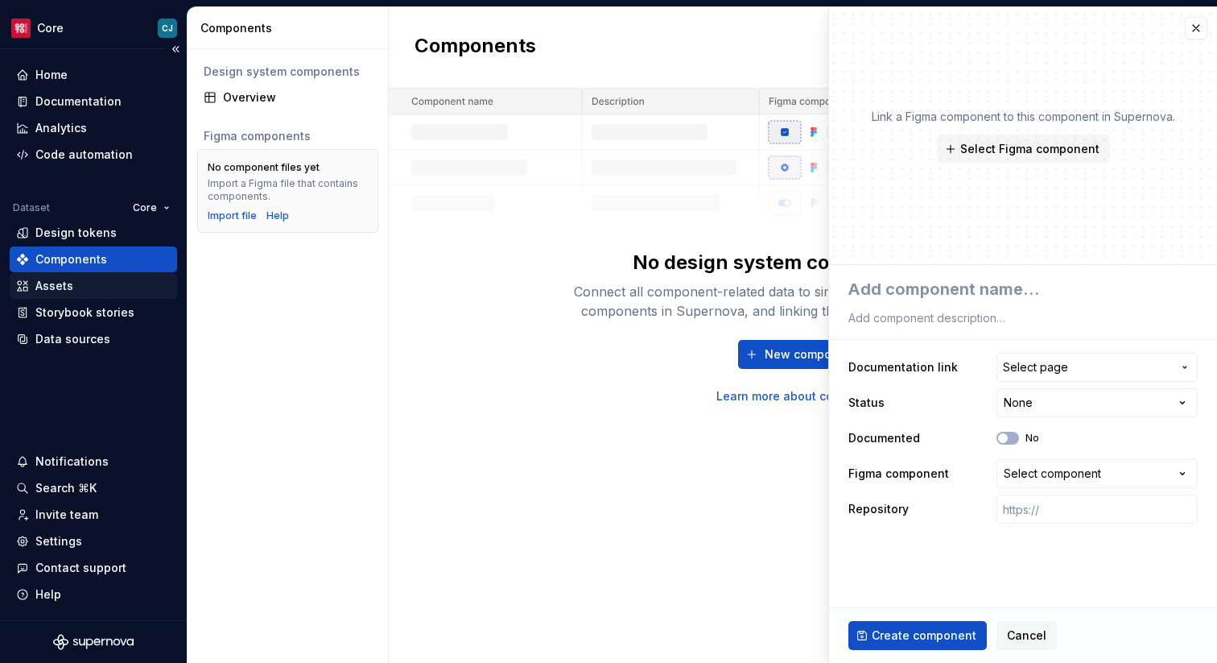
click at [48, 291] on div "Assets" at bounding box center [54, 286] width 38 height 16
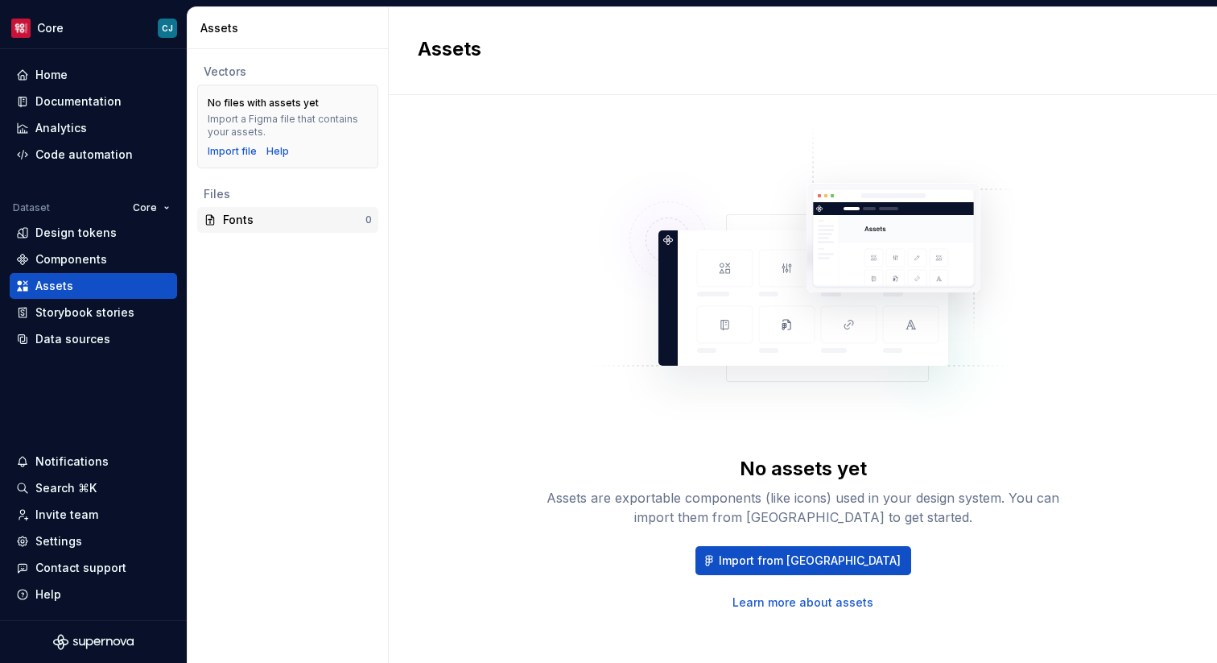
click at [306, 217] on div "Fonts" at bounding box center [294, 220] width 143 height 16
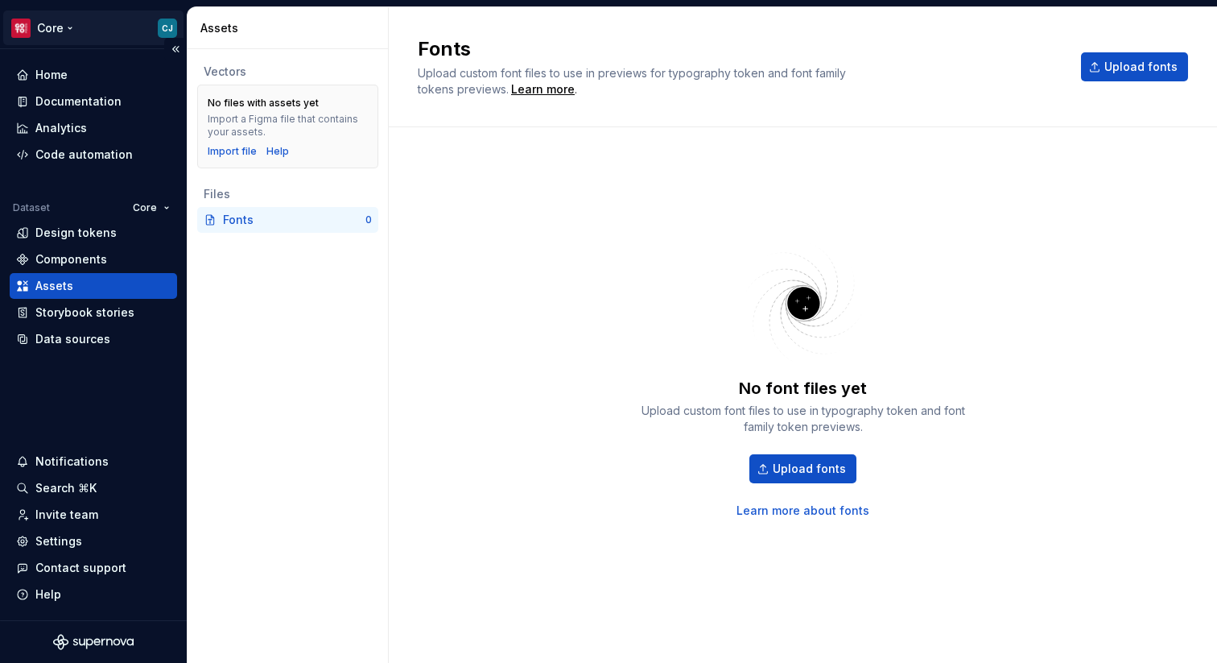
click at [65, 26] on html "Core CJ Home Documentation Analytics Code automation Dataset Core Design tokens…" at bounding box center [608, 331] width 1217 height 663
click at [263, 292] on html "Core CJ Home Documentation Analytics Code automation Dataset Core Design tokens…" at bounding box center [608, 331] width 1217 height 663
click at [150, 208] on html "Core CJ Home Documentation Analytics Code automation Dataset Core Design tokens…" at bounding box center [608, 331] width 1217 height 663
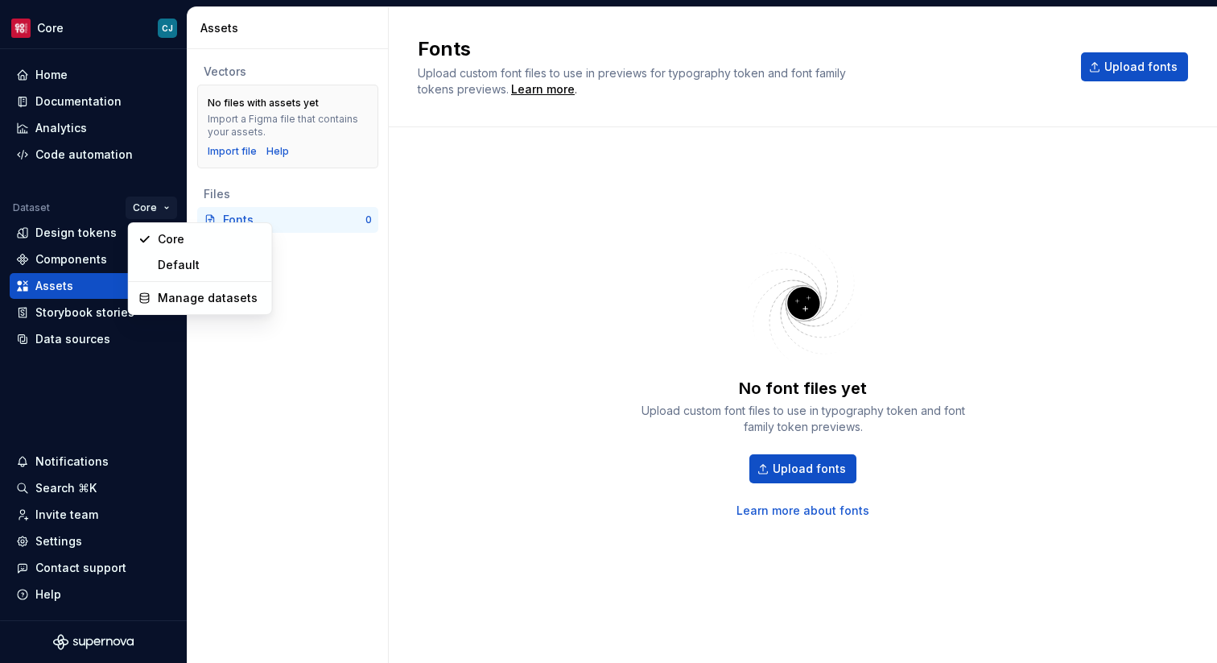
click at [109, 96] on html "Core CJ Home Documentation Analytics Code automation Dataset Core Design tokens…" at bounding box center [608, 331] width 1217 height 663
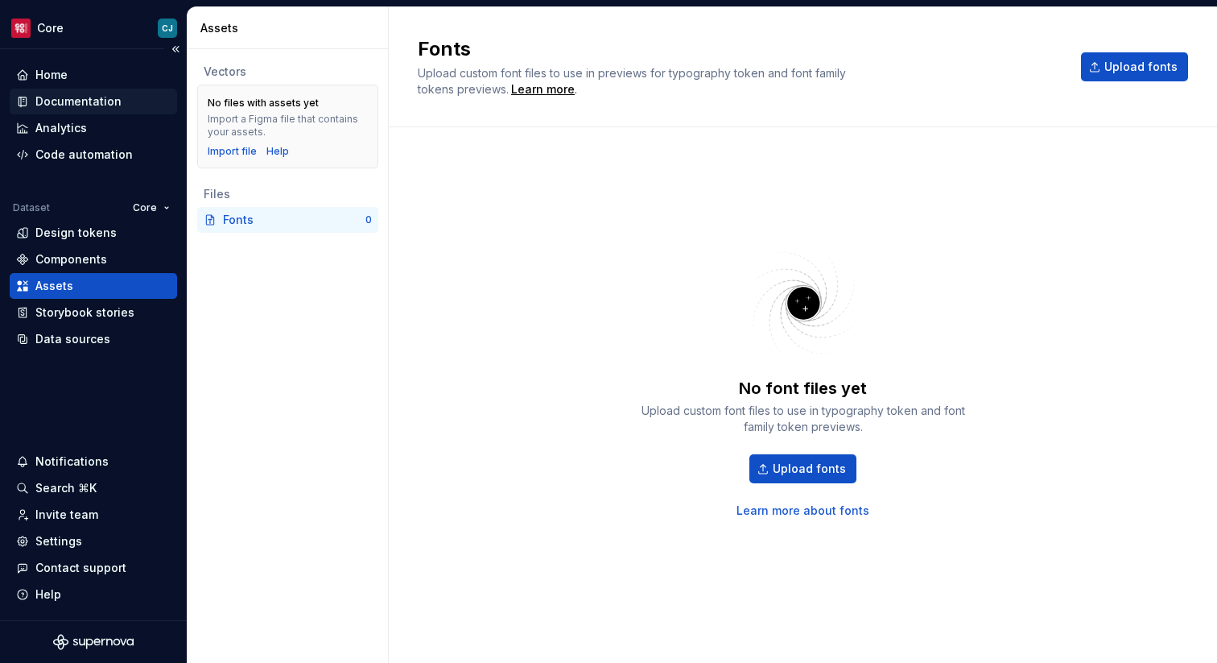
click at [104, 97] on div "Documentation" at bounding box center [78, 101] width 86 height 16
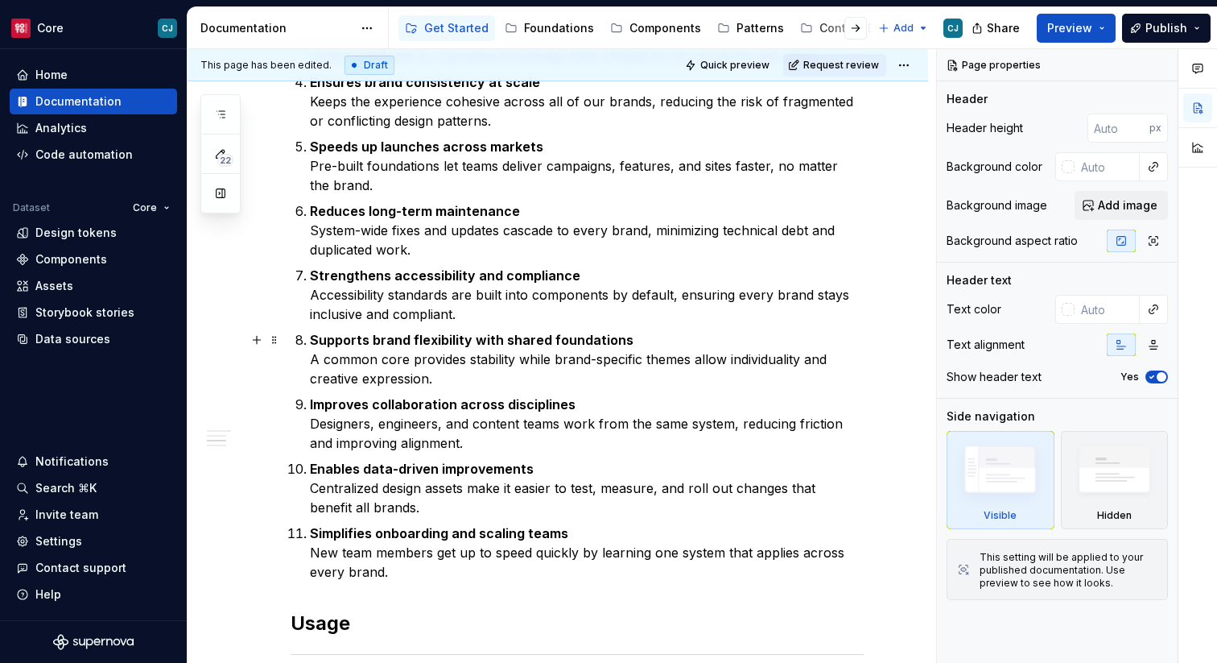
scroll to position [1031, 0]
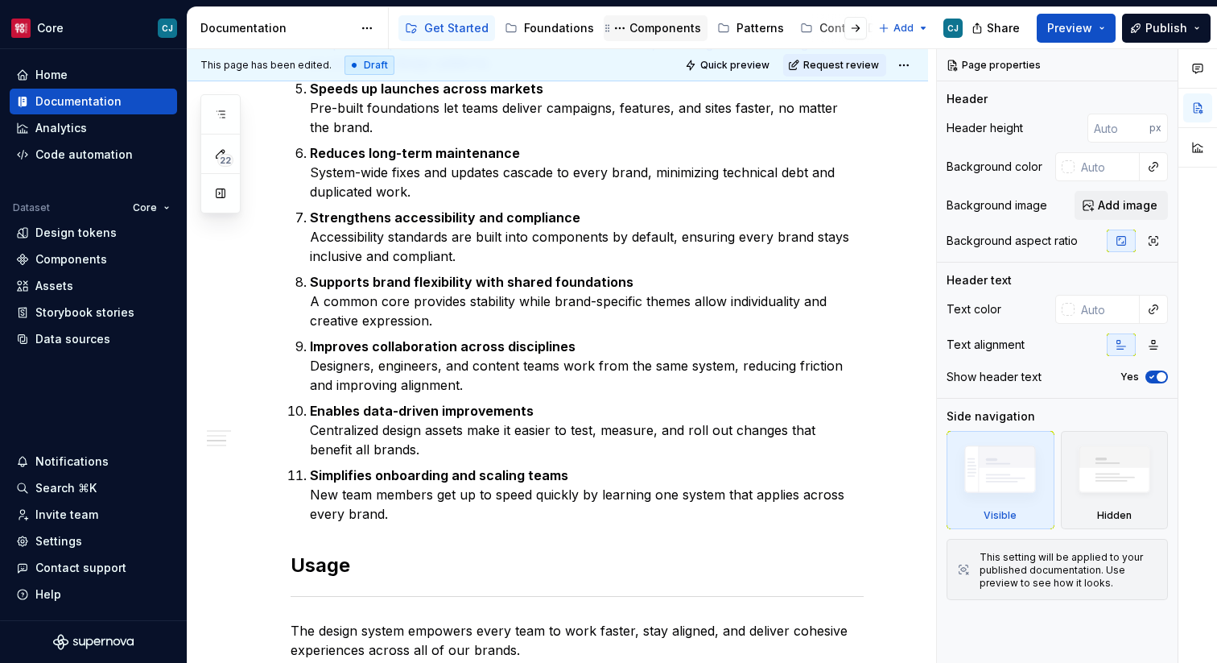
click at [664, 27] on div "Components" at bounding box center [666, 28] width 72 height 16
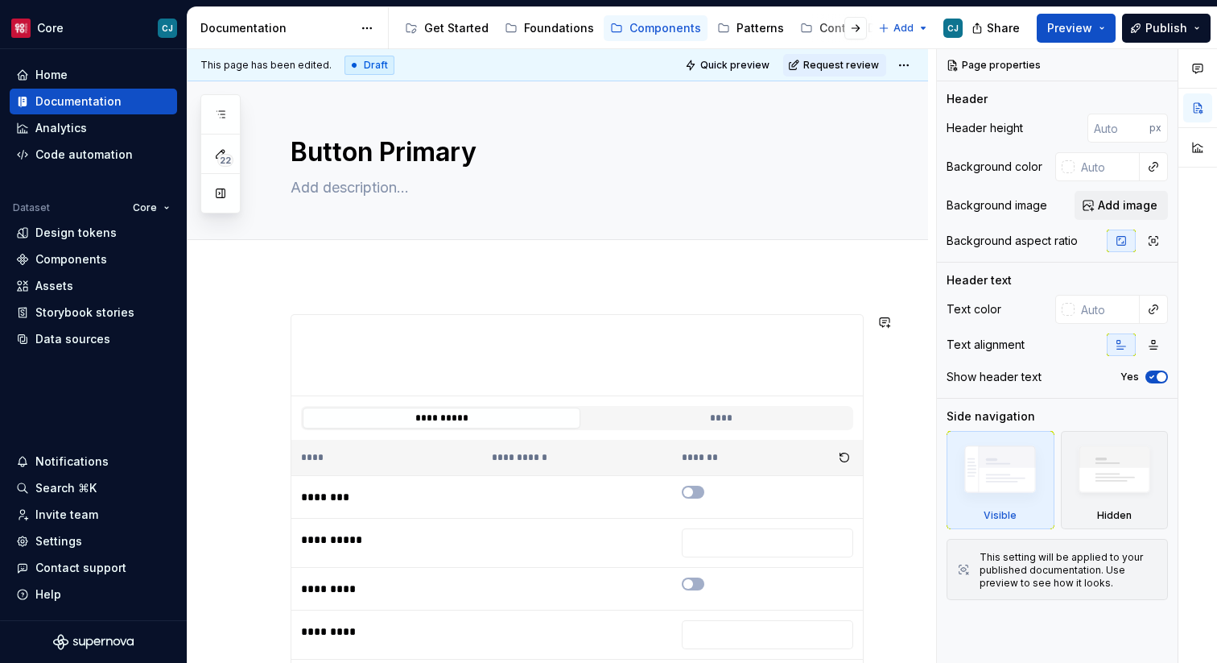
type textarea "*"
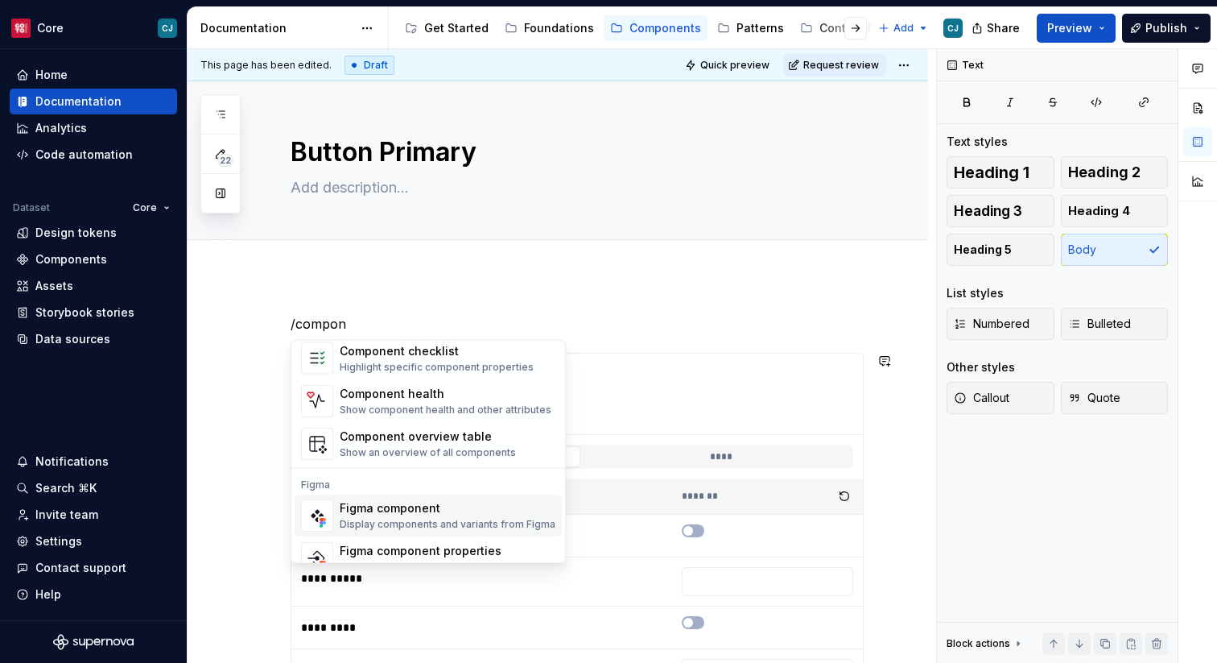
scroll to position [48, 0]
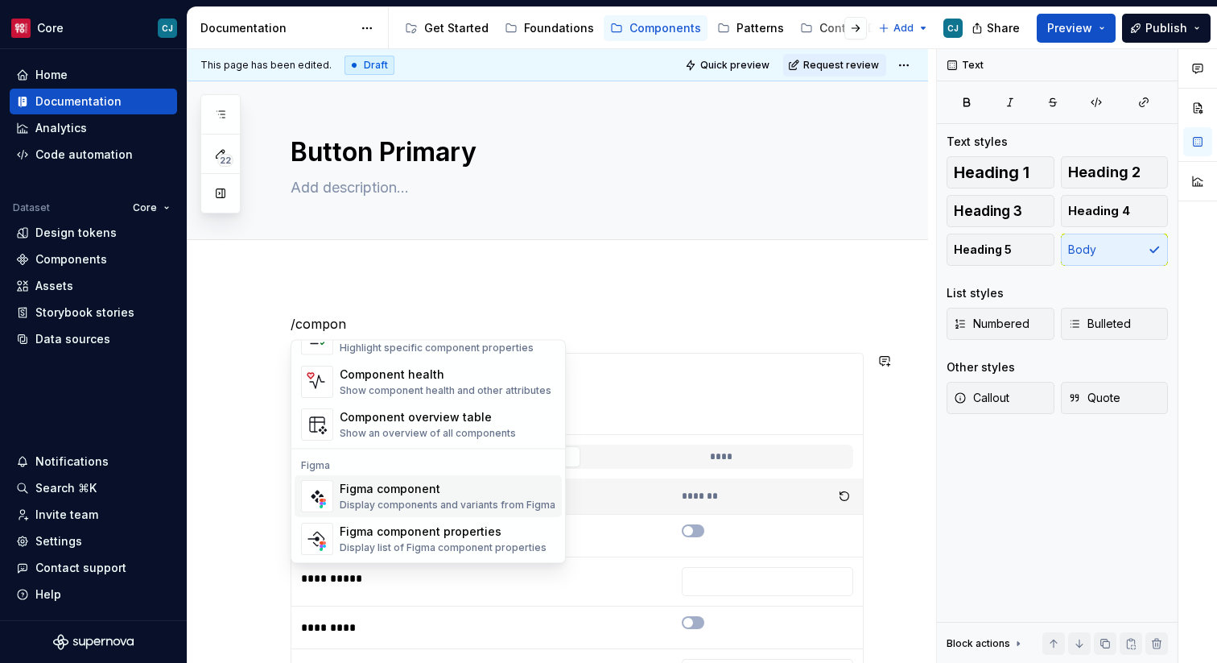
click at [485, 509] on div "Display components and variants from Figma" at bounding box center [448, 504] width 216 height 13
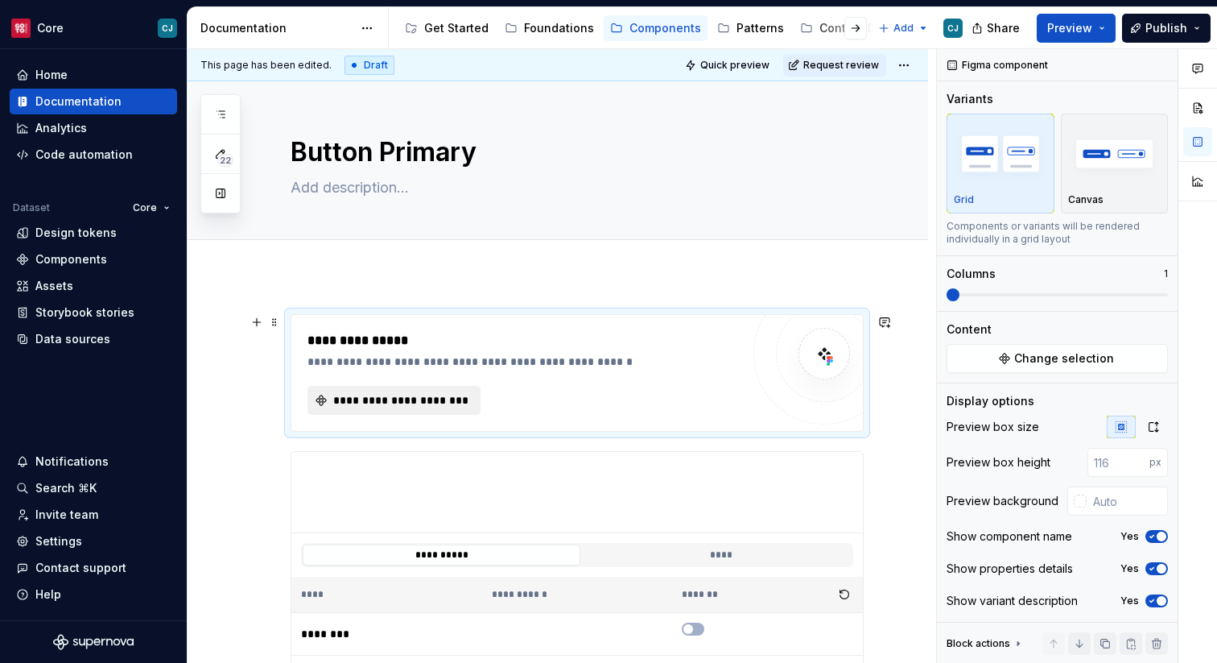
click at [460, 405] on span "**********" at bounding box center [400, 400] width 139 height 16
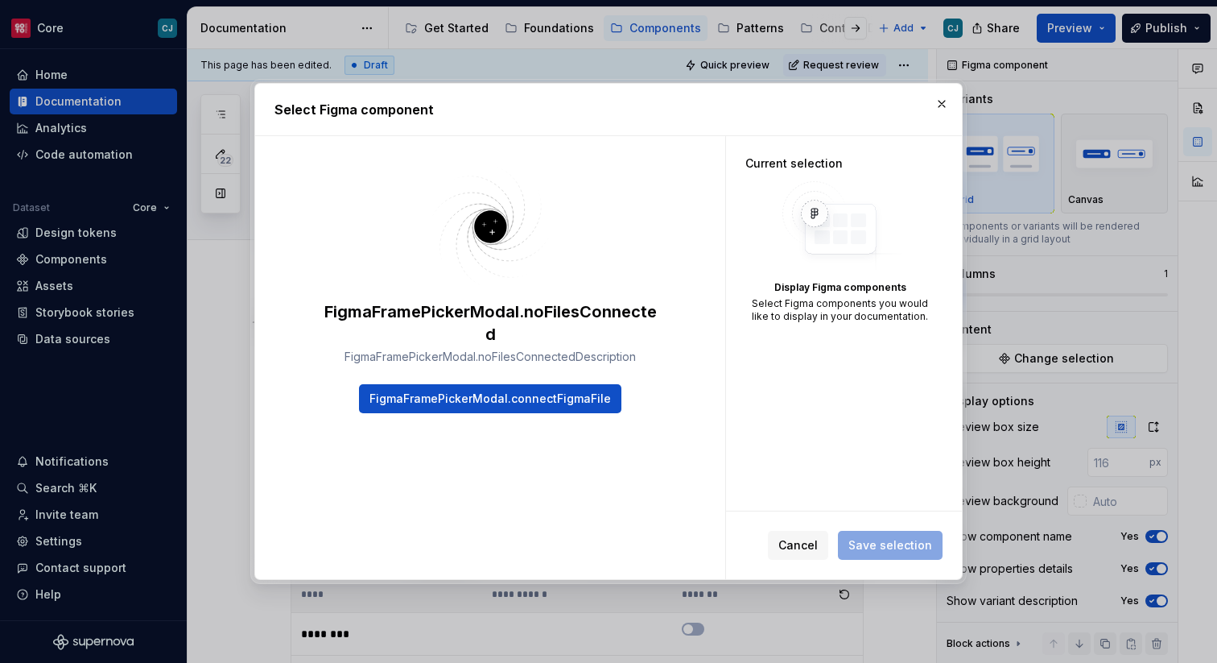
type textarea "*"
click at [460, 405] on span "FigmaFramePickerModal.connectFigmaFile" at bounding box center [491, 399] width 242 height 16
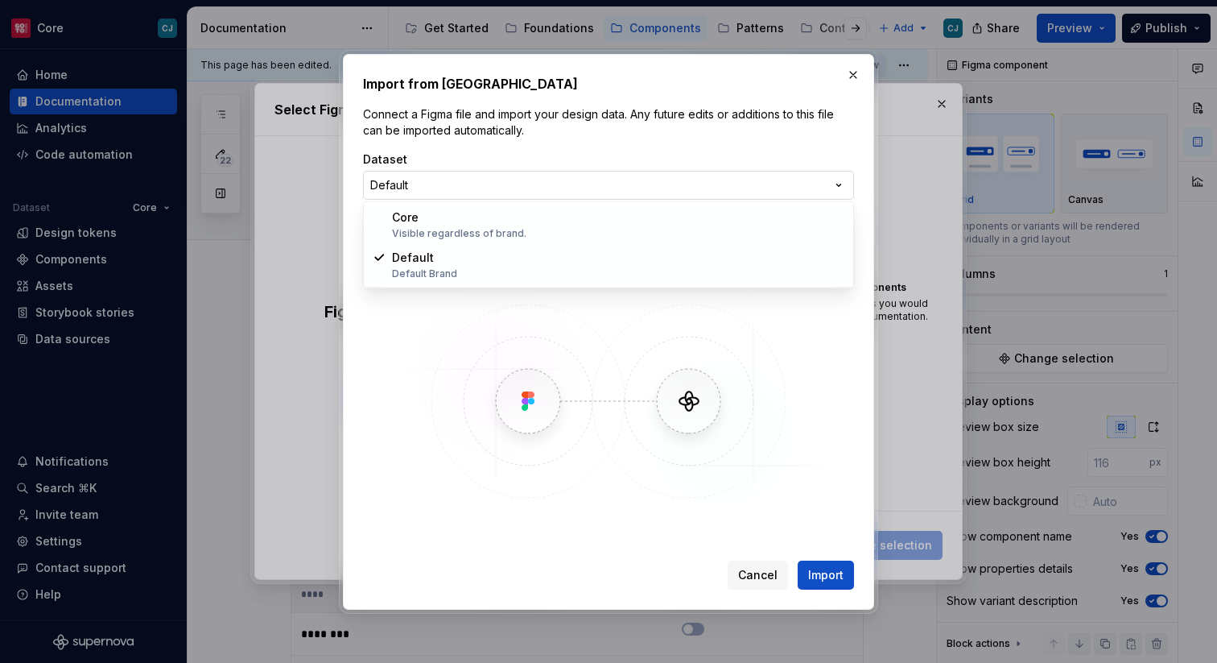
click at [489, 189] on div "Import from Figma Connect a Figma file and import your design data. Any future …" at bounding box center [608, 331] width 1217 height 663
select select "**********"
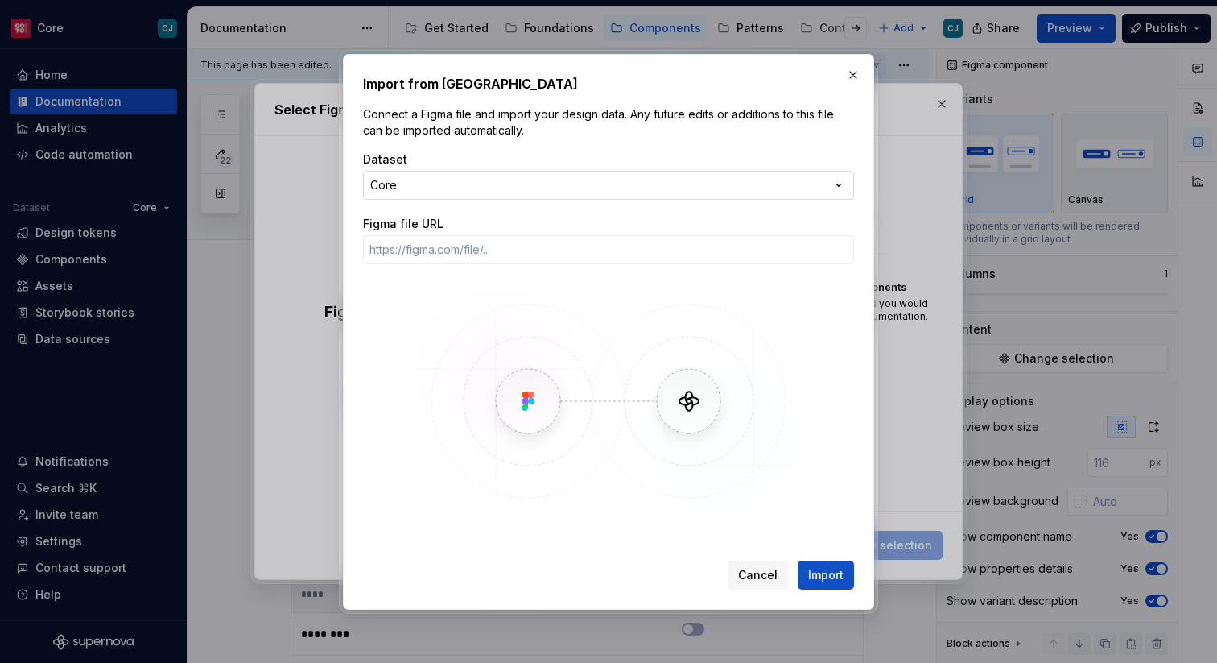
click at [483, 196] on div "Import from Figma Connect a Figma file and import your design data. Any future …" at bounding box center [608, 331] width 1217 height 663
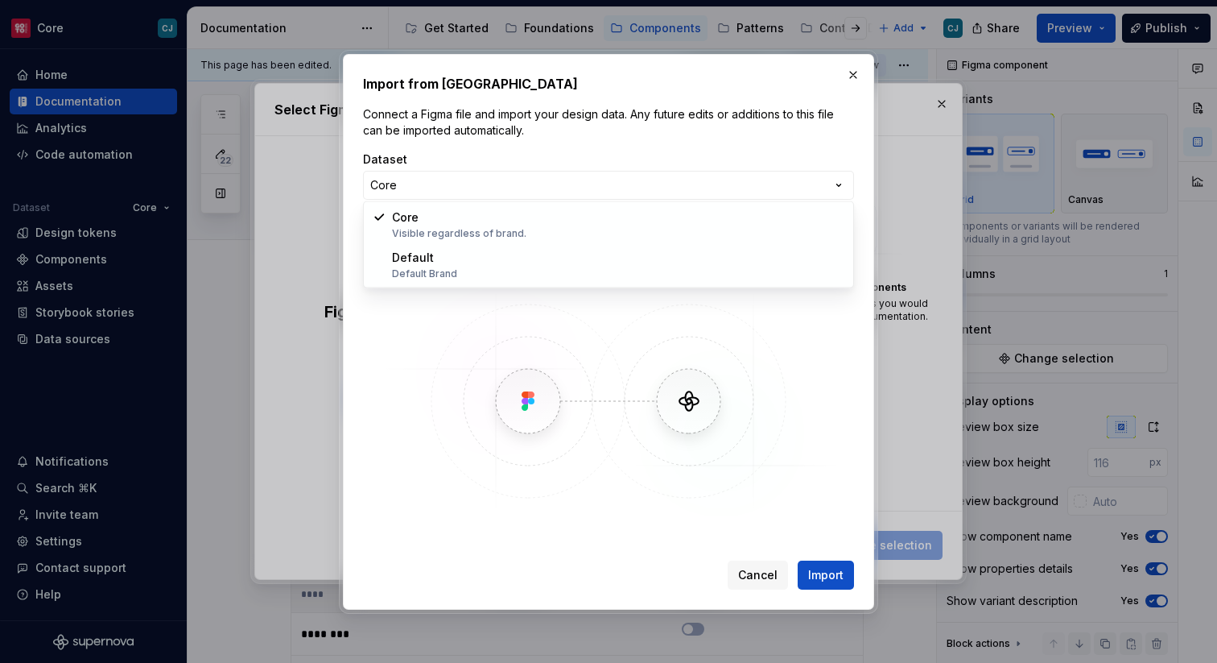
click at [461, 128] on div "Import from Figma Connect a Figma file and import your design data. Any future …" at bounding box center [608, 331] width 1217 height 663
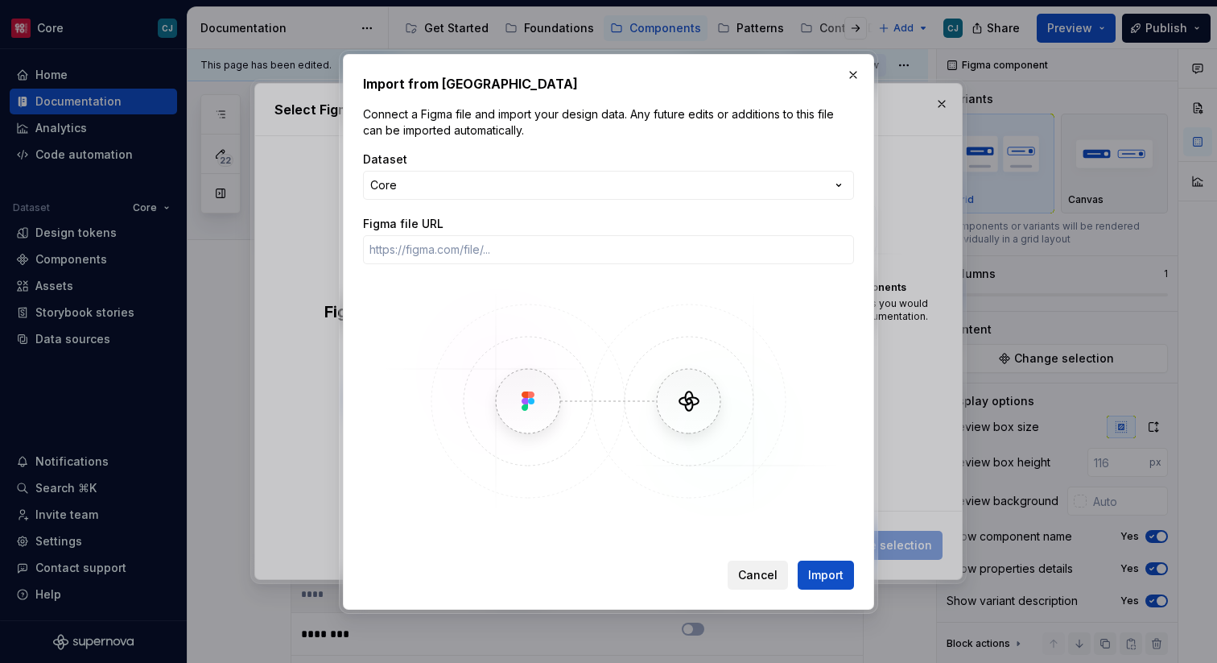
click at [763, 583] on button "Cancel" at bounding box center [758, 574] width 60 height 29
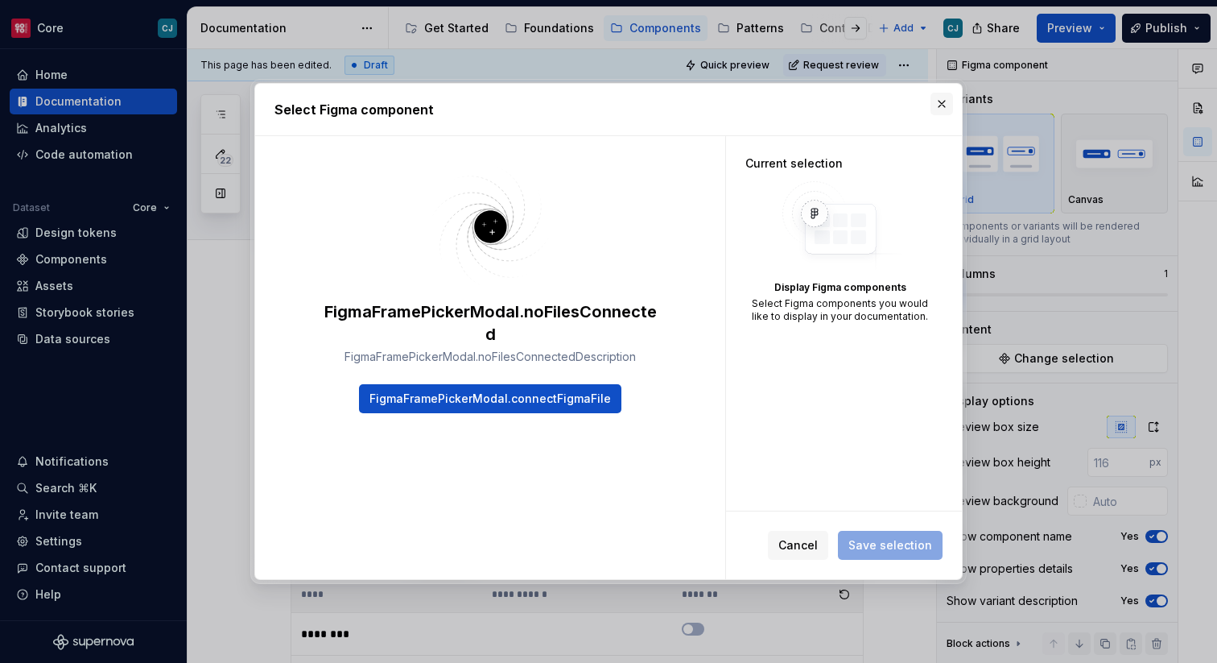
click at [945, 105] on button "button" at bounding box center [942, 104] width 23 height 23
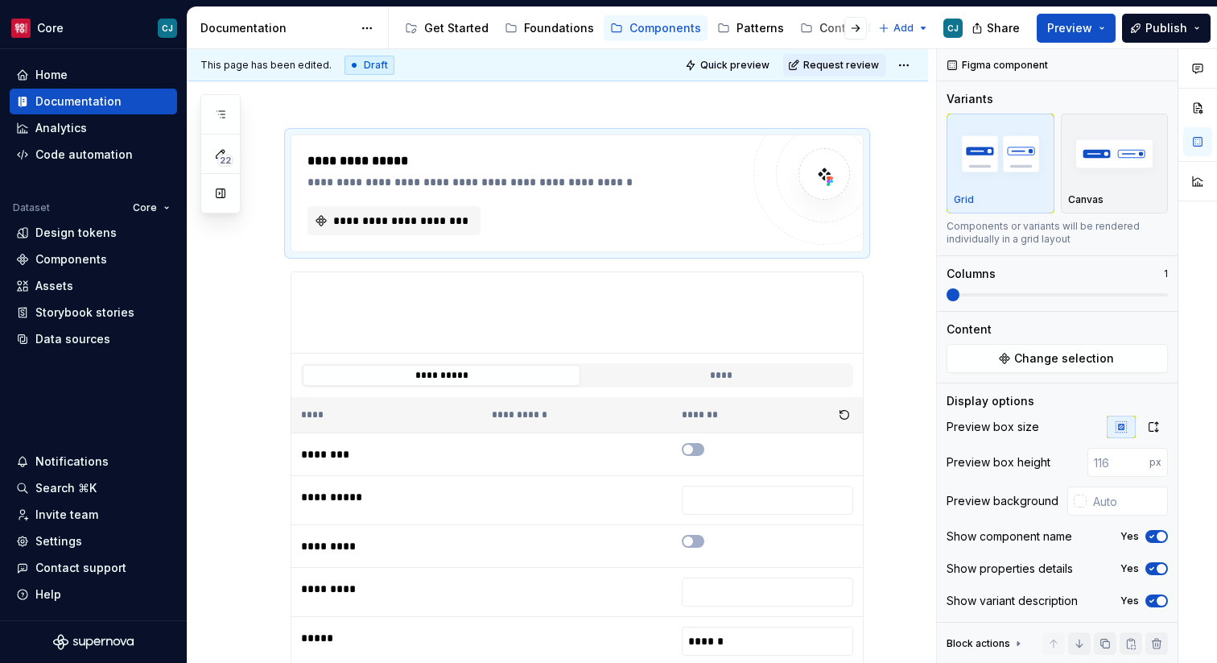
scroll to position [177, 0]
type textarea "*"
